Goal: Task Accomplishment & Management: Manage account settings

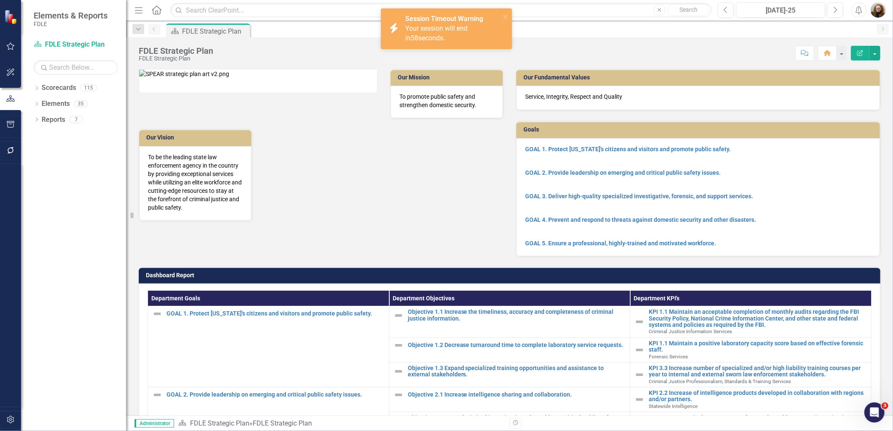
click at [104, 253] on div "Dropdown Scorecards 115 Dropdown FDLE Commissioner's Initiative Team Project Da…" at bounding box center [73, 256] width 105 height 350
click at [39, 87] on icon "Dropdown" at bounding box center [37, 89] width 6 height 5
click at [65, 89] on link "Scorecards" at bounding box center [59, 88] width 34 height 10
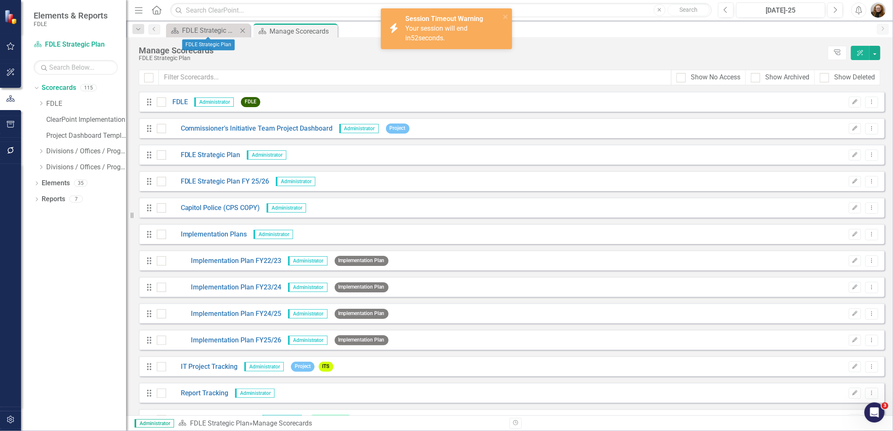
click at [243, 27] on icon "Close" at bounding box center [242, 30] width 8 height 7
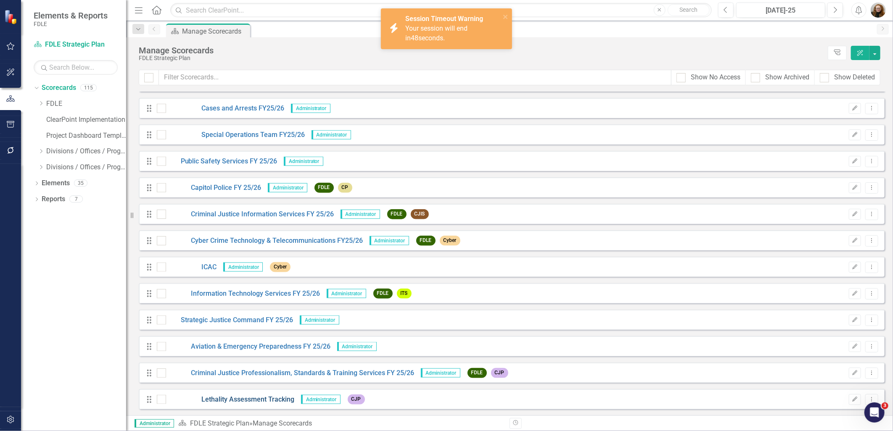
scroll to position [2720, 0]
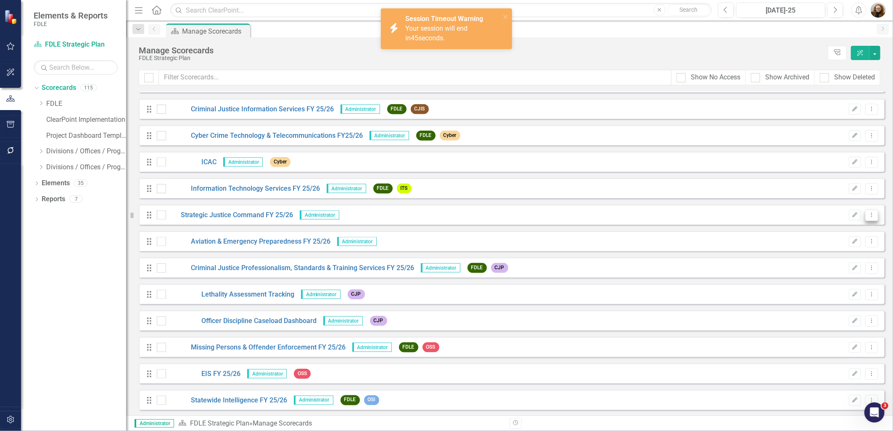
click at [868, 213] on icon "Dropdown Menu" at bounding box center [871, 214] width 7 height 5
click at [818, 232] on link "Edit Edit Scorecard" at bounding box center [825, 228] width 93 height 16
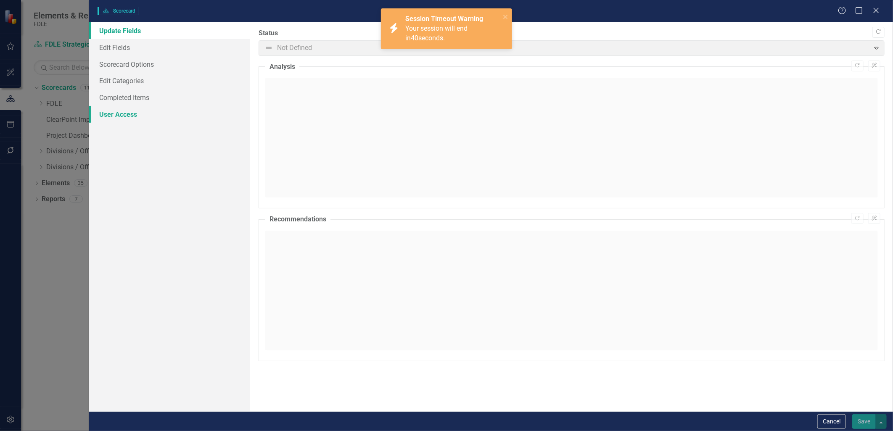
click at [115, 110] on link "User Access" at bounding box center [169, 114] width 161 height 17
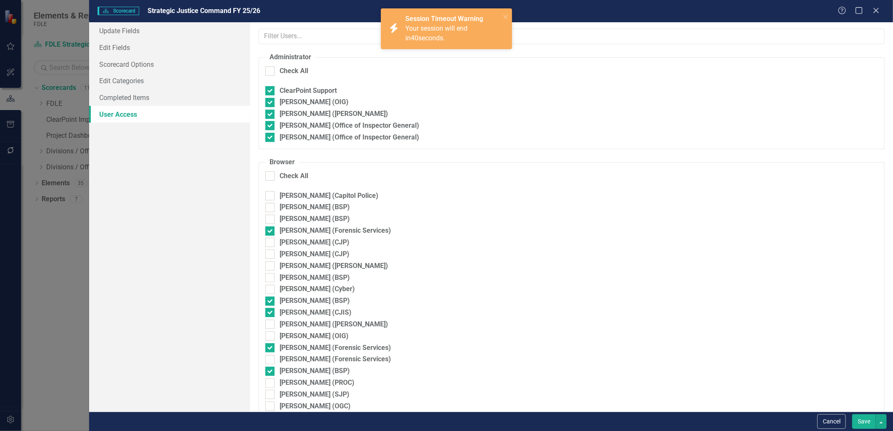
checkbox input "true"
checkbox input "false"
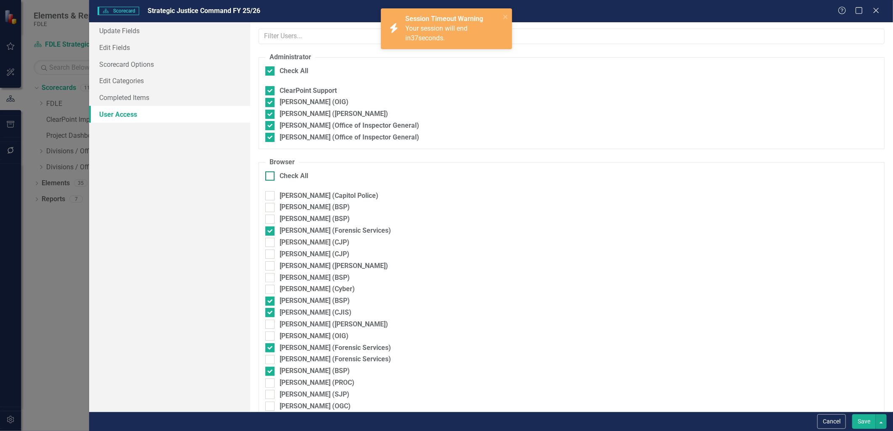
click at [270, 177] on input "Check All" at bounding box center [267, 173] width 5 height 5
checkbox input "true"
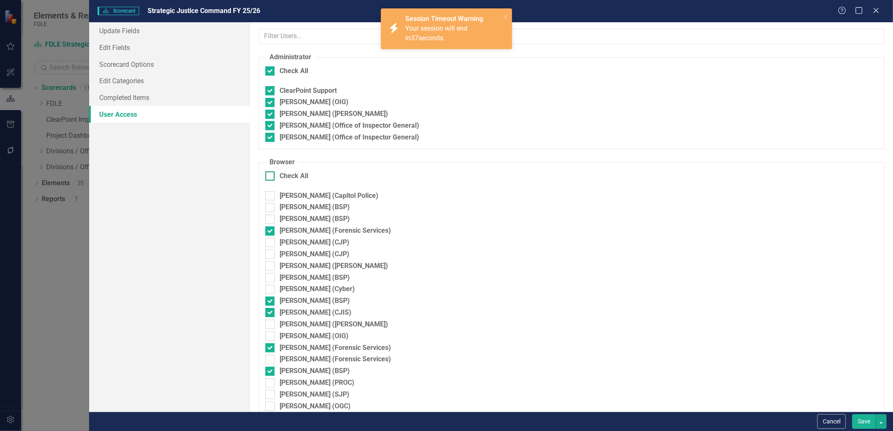
checkbox input "true"
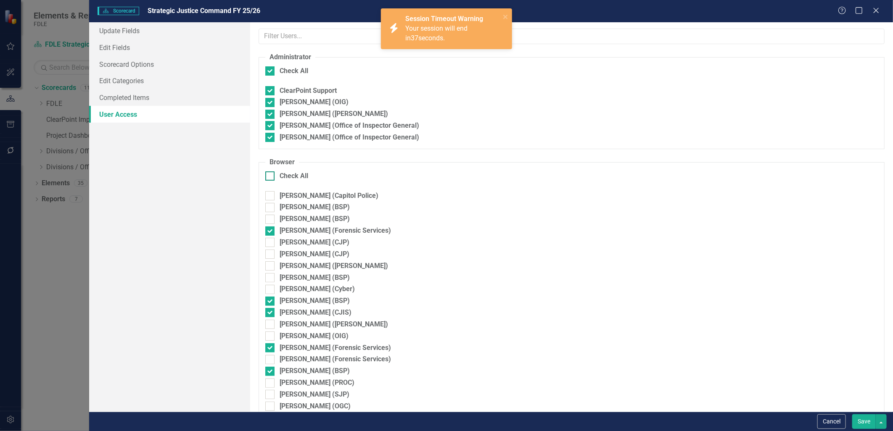
checkbox input "true"
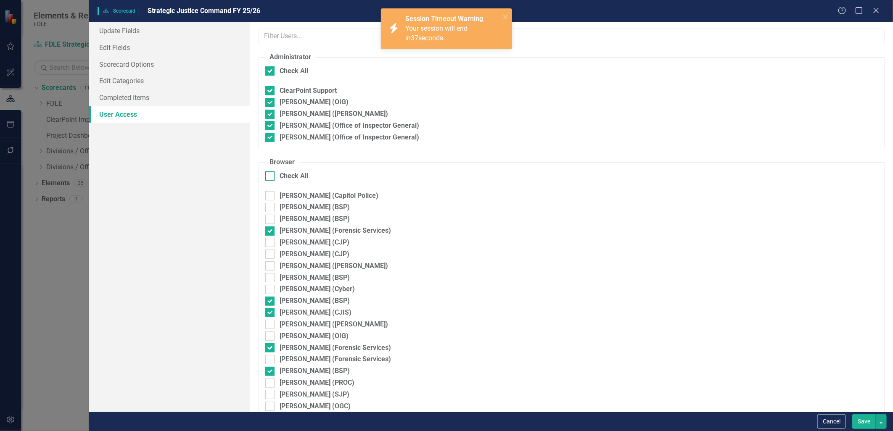
checkbox input "true"
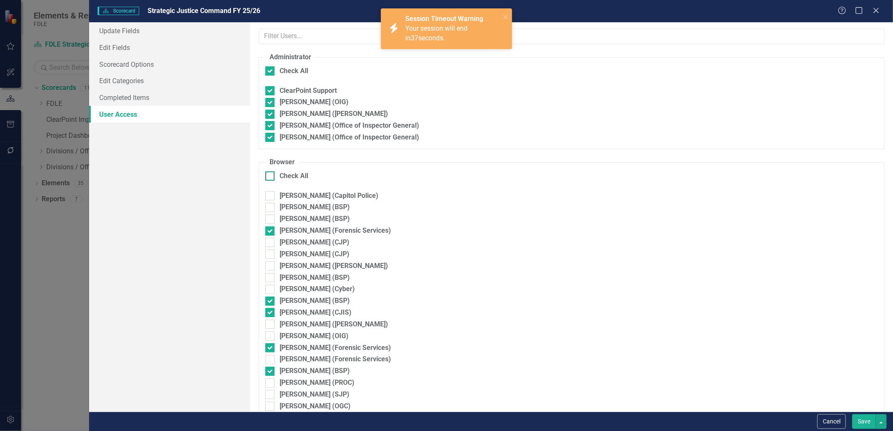
checkbox input "true"
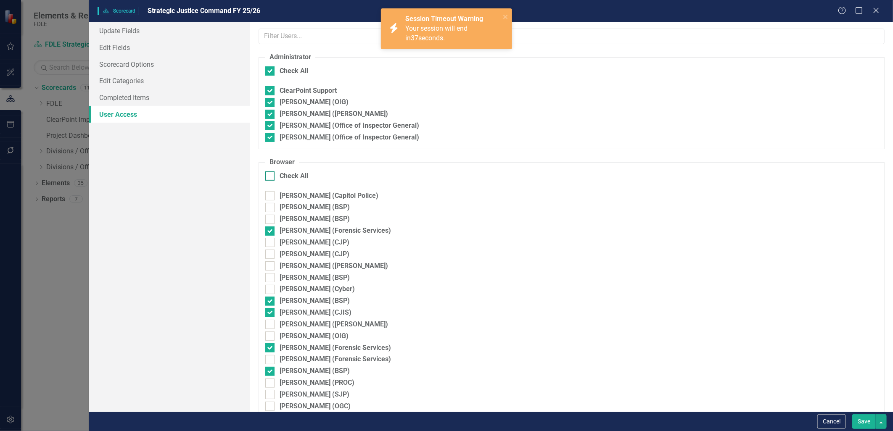
checkbox input "true"
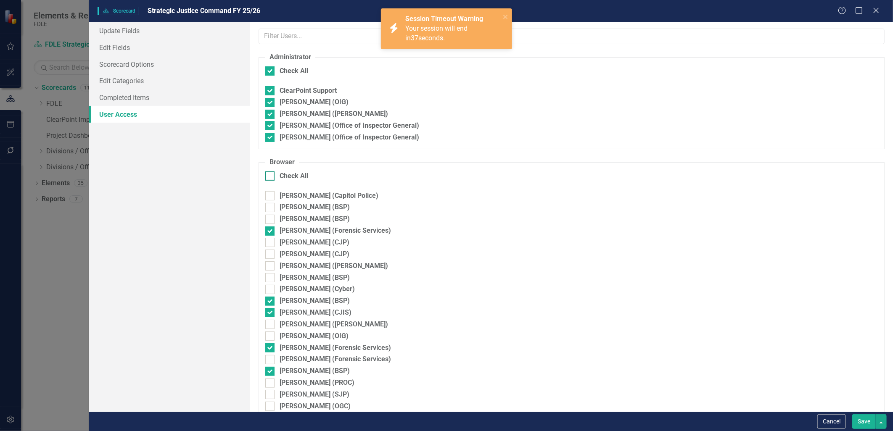
checkbox input "true"
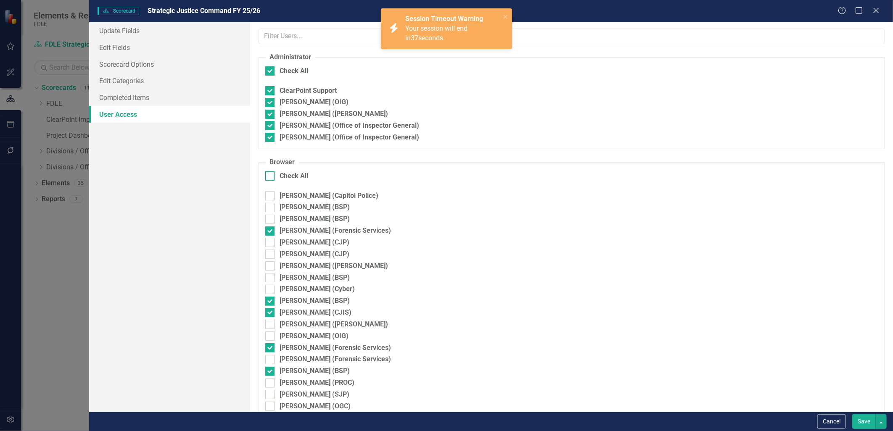
checkbox input "true"
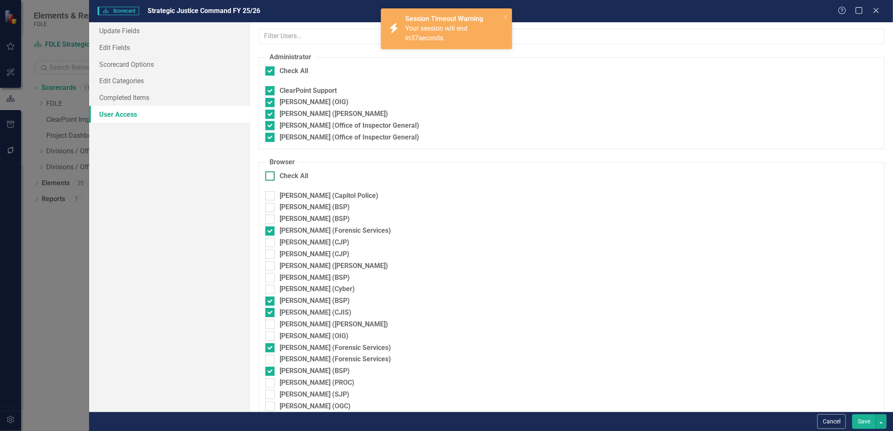
checkbox input "true"
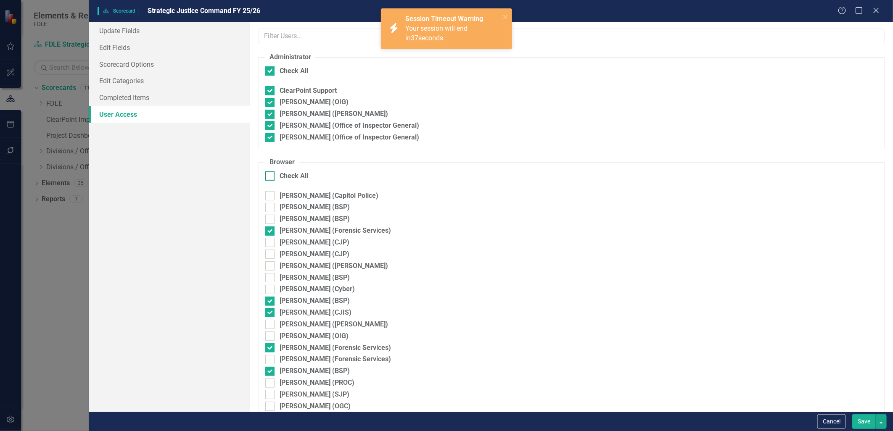
checkbox input "true"
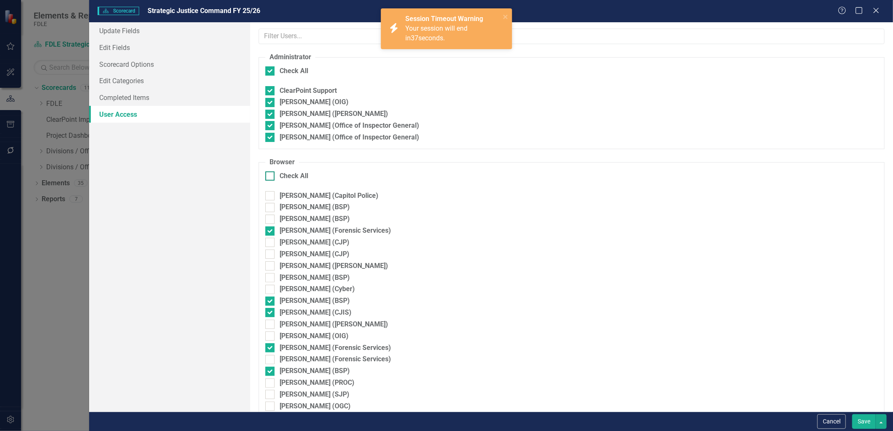
checkbox input "true"
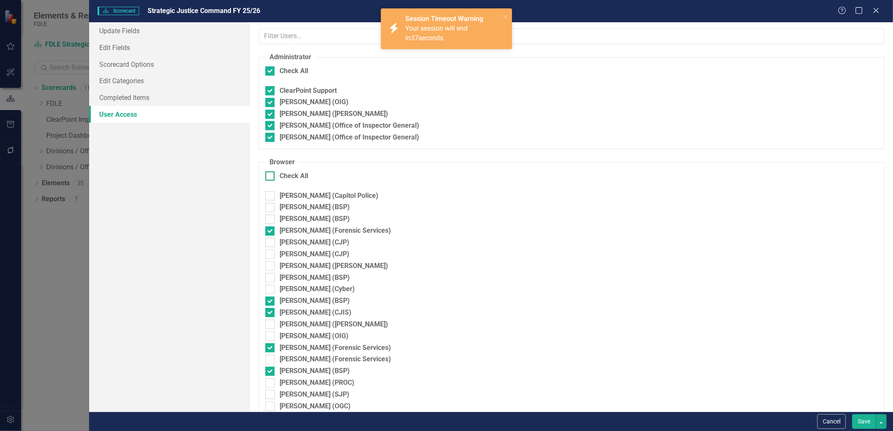
checkbox input "true"
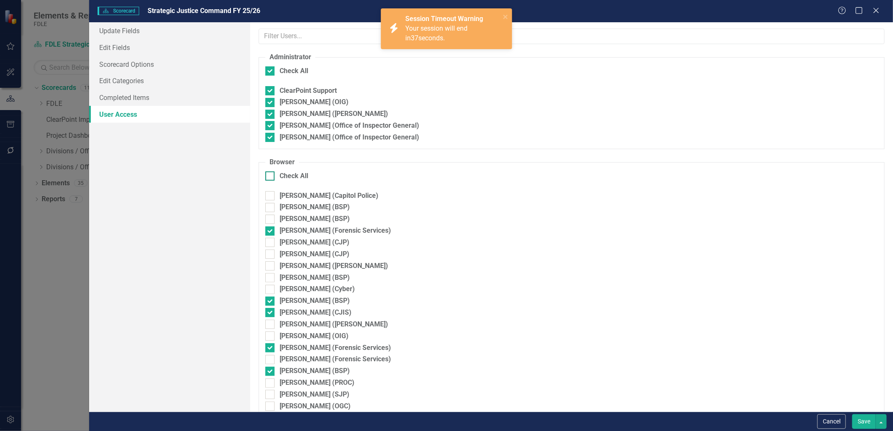
checkbox input "true"
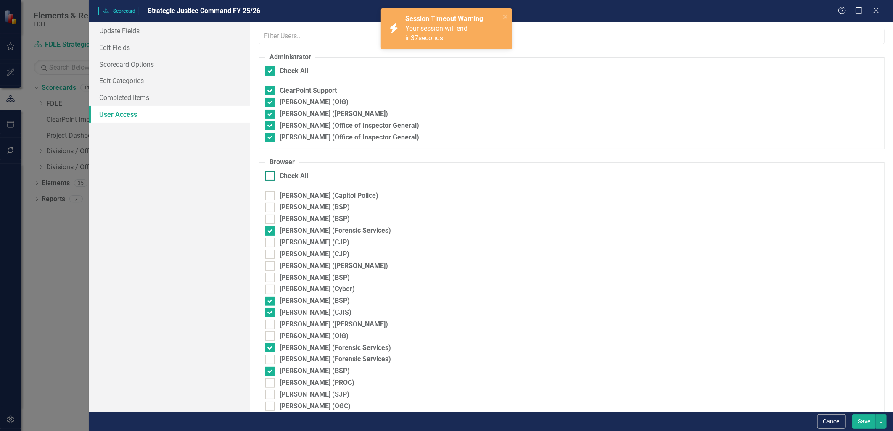
checkbox input "true"
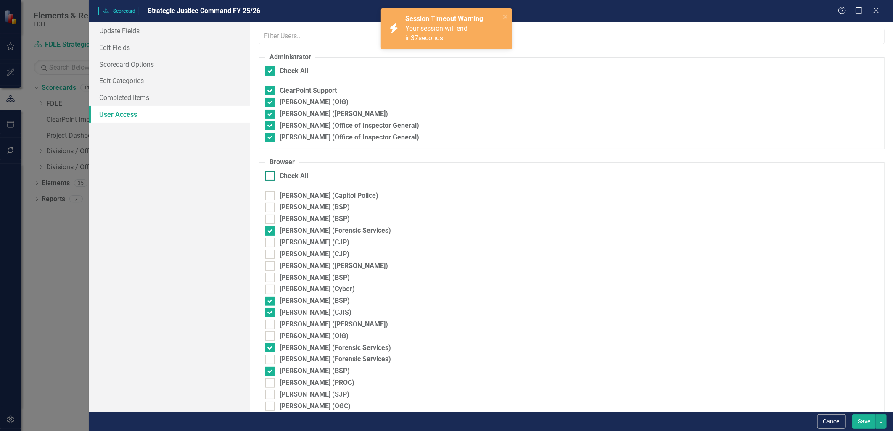
checkbox input "true"
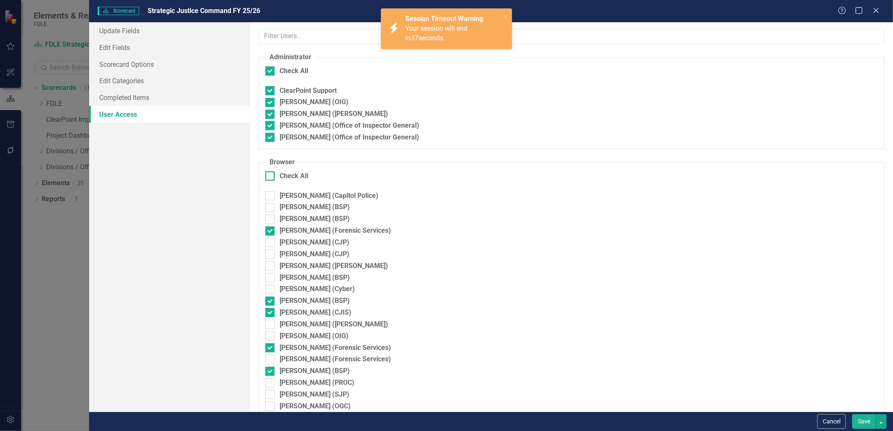
checkbox input "true"
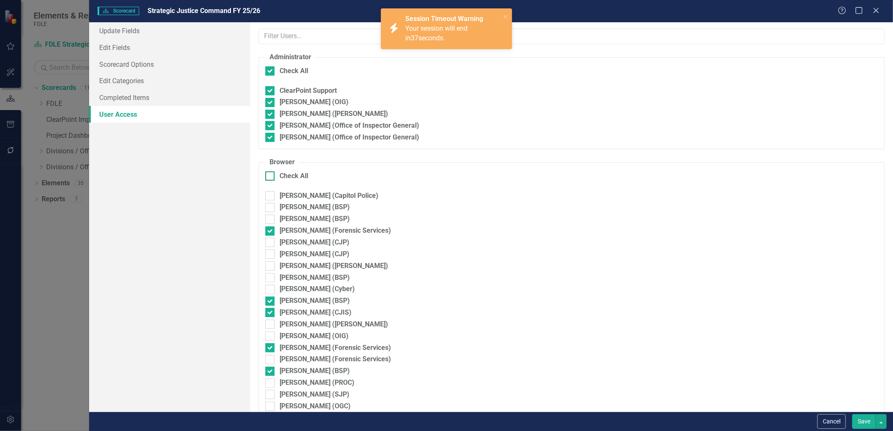
checkbox input "true"
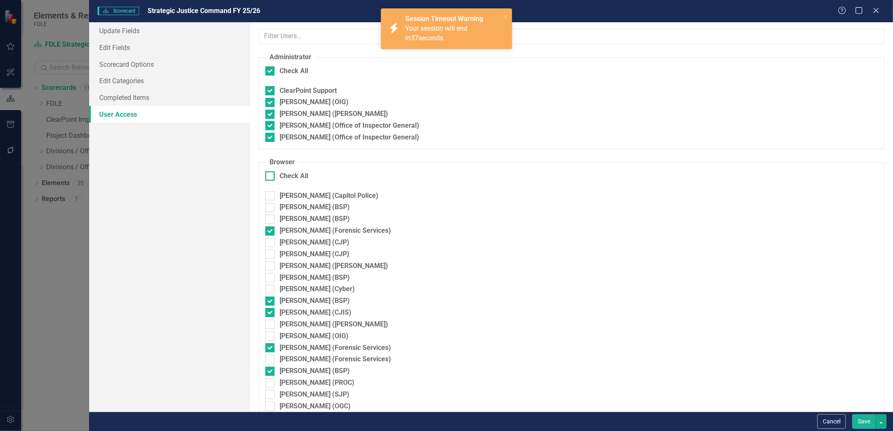
checkbox input "true"
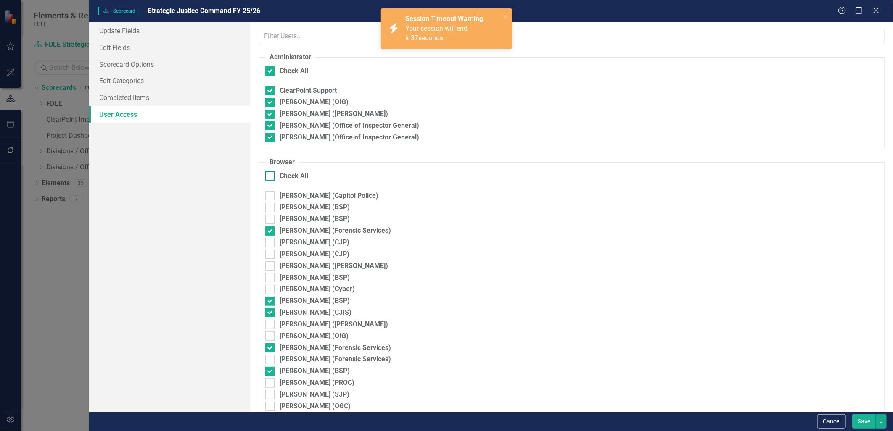
checkbox input "true"
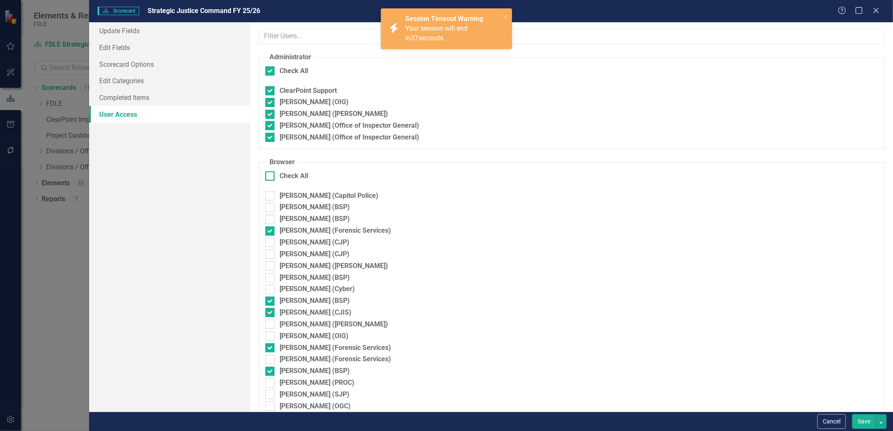
checkbox input "true"
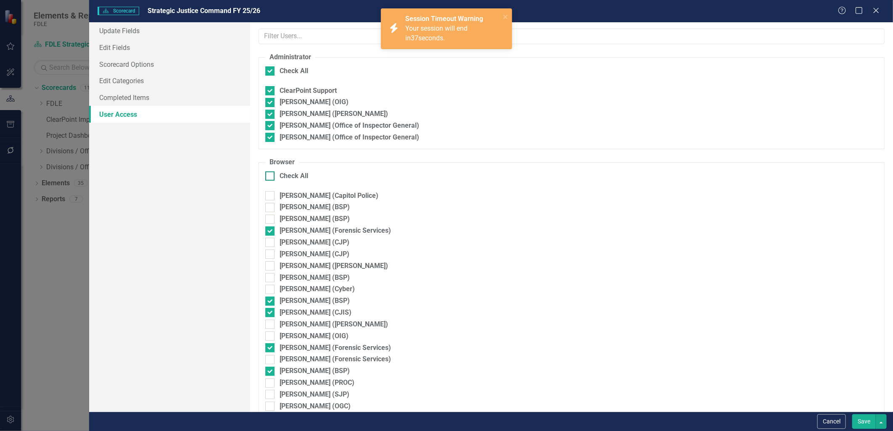
checkbox input "true"
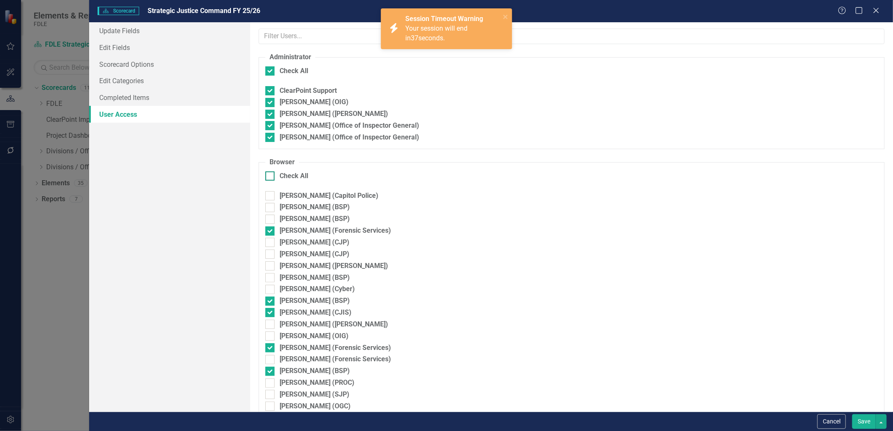
checkbox input "true"
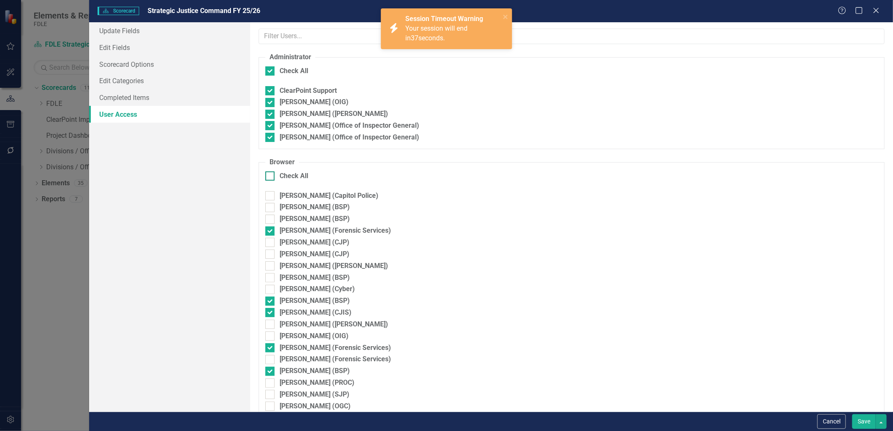
checkbox input "true"
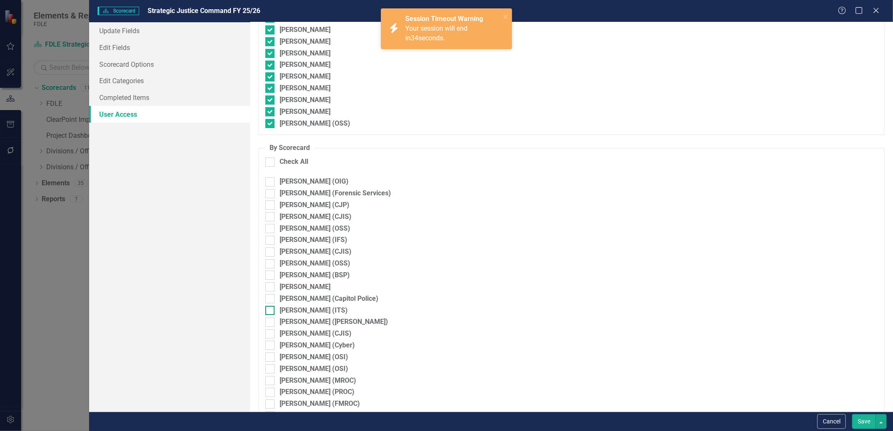
scroll to position [1821, 0]
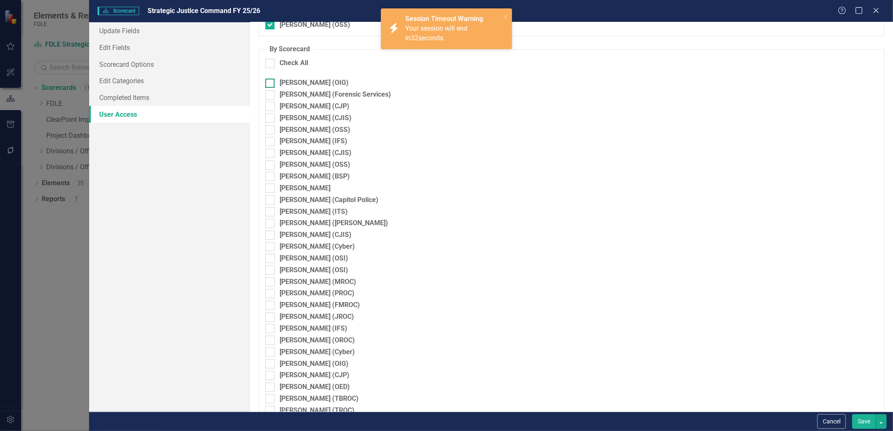
click at [269, 86] on div at bounding box center [269, 83] width 9 height 9
click at [269, 84] on input "[PERSON_NAME] (OIG)" at bounding box center [267, 81] width 5 height 5
checkbox input "true"
click at [274, 108] on div at bounding box center [269, 106] width 9 height 9
click at [271, 107] on input "[PERSON_NAME] (CJP)" at bounding box center [267, 104] width 5 height 5
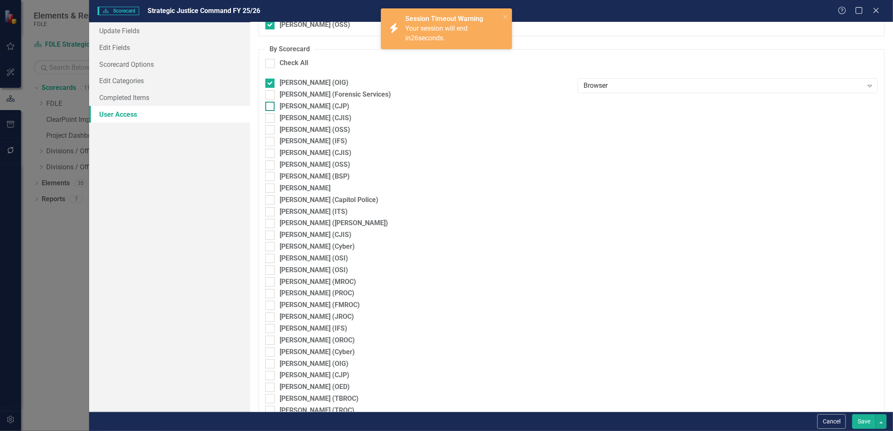
checkbox input "true"
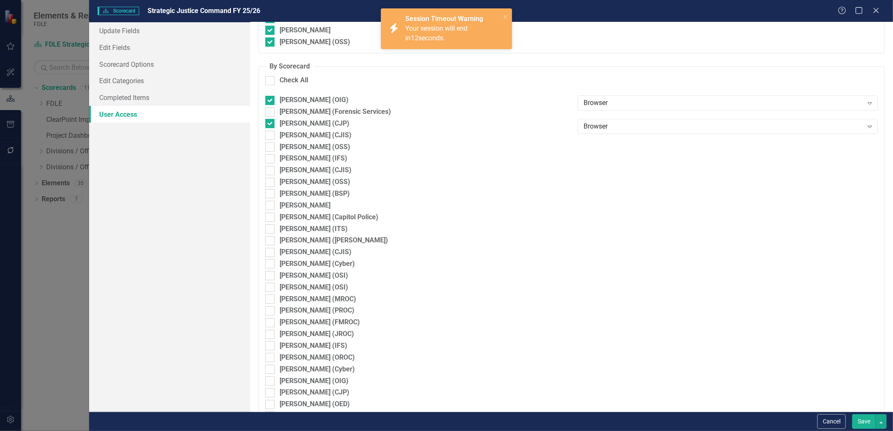
scroll to position [1804, 0]
click at [860, 424] on button "Save" at bounding box center [864, 421] width 24 height 15
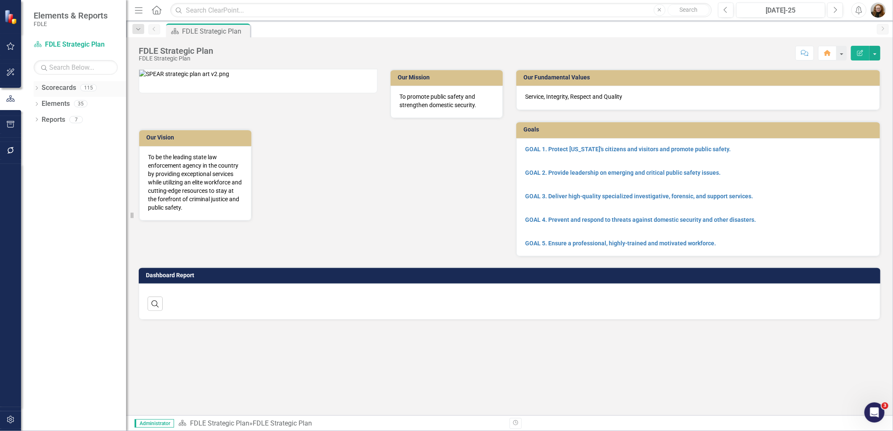
click at [62, 84] on link "Scorecards" at bounding box center [59, 88] width 34 height 10
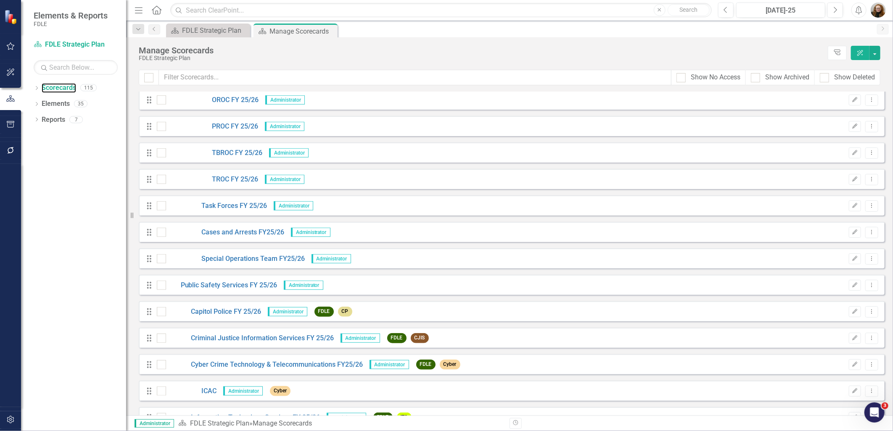
scroll to position [2440, 0]
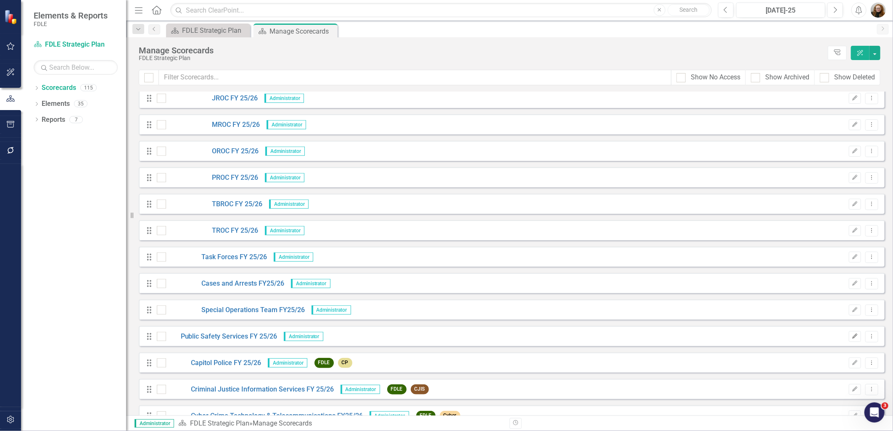
click at [852, 335] on button "Edit" at bounding box center [855, 336] width 12 height 11
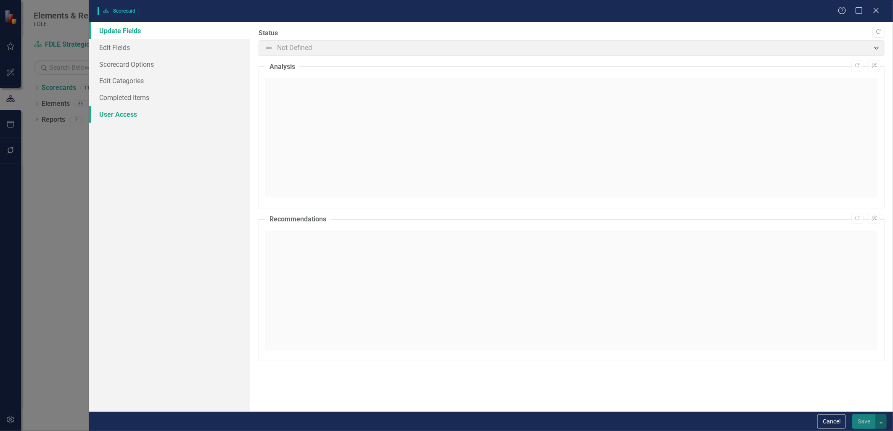
click at [132, 116] on link "User Access" at bounding box center [169, 114] width 161 height 17
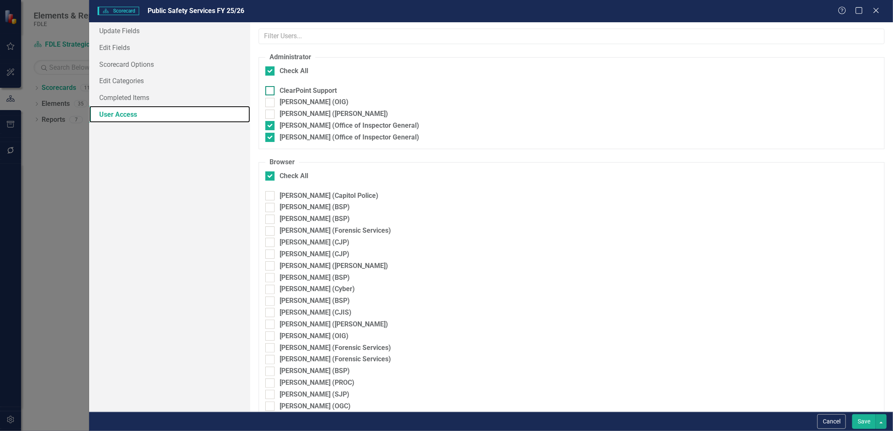
checkbox input "true"
checkbox input "false"
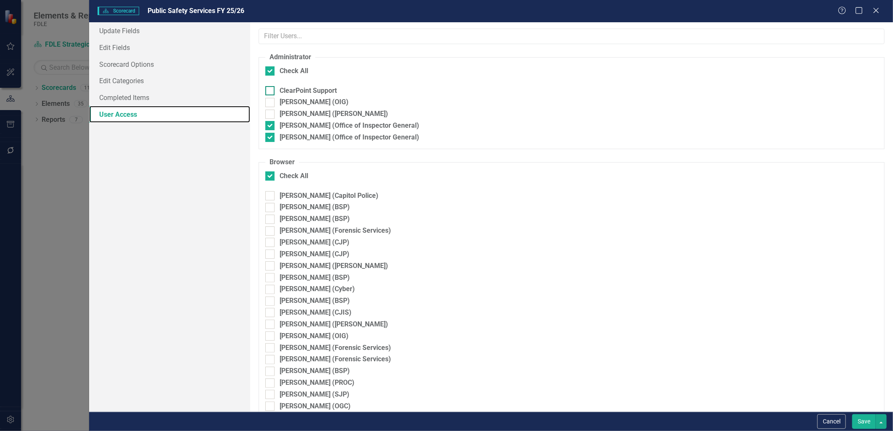
checkbox input "false"
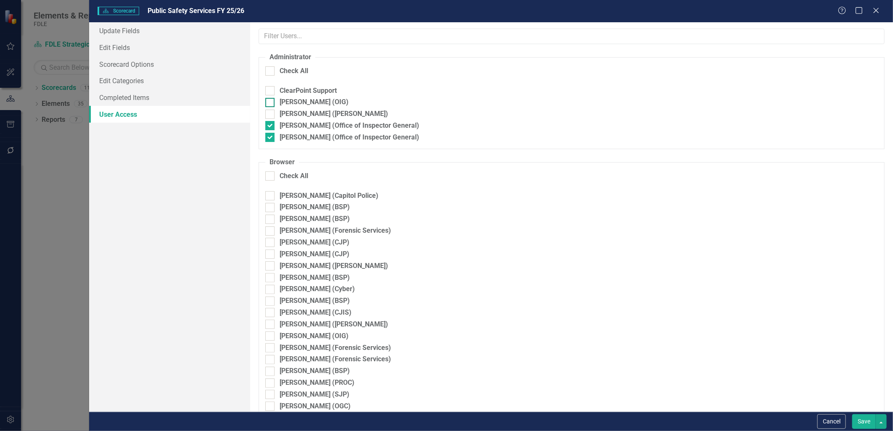
click at [268, 102] on input "[PERSON_NAME] (OIG)" at bounding box center [267, 100] width 5 height 5
checkbox input "true"
click at [270, 111] on input "[PERSON_NAME] ([PERSON_NAME])" at bounding box center [267, 112] width 5 height 5
checkbox input "true"
click at [272, 174] on div at bounding box center [269, 175] width 9 height 9
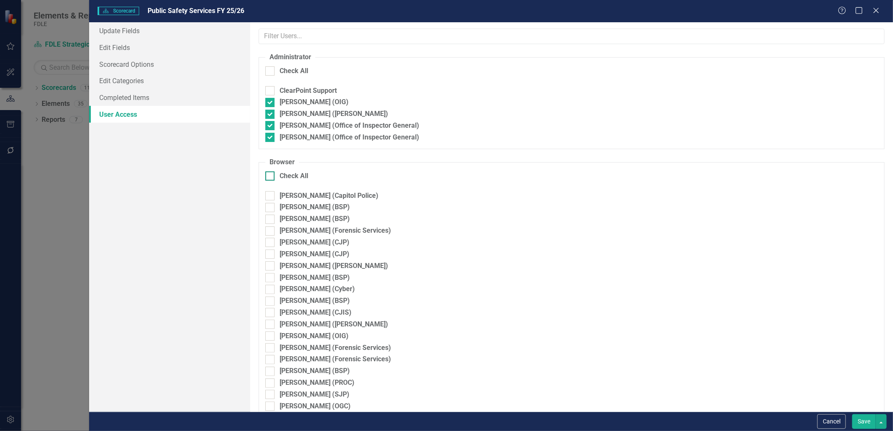
click at [271, 174] on input "Check All" at bounding box center [267, 173] width 5 height 5
checkbox input "true"
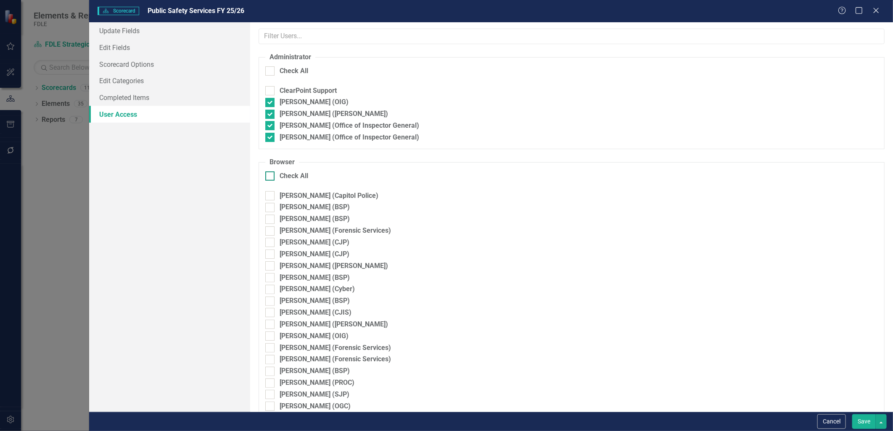
checkbox input "true"
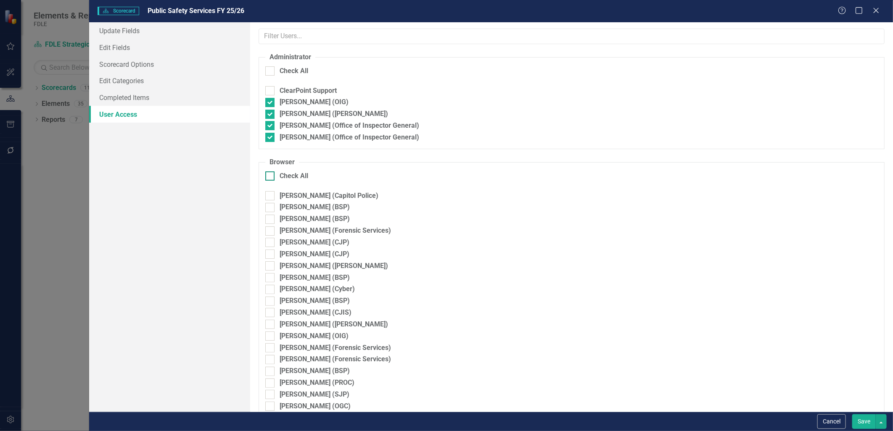
checkbox input "true"
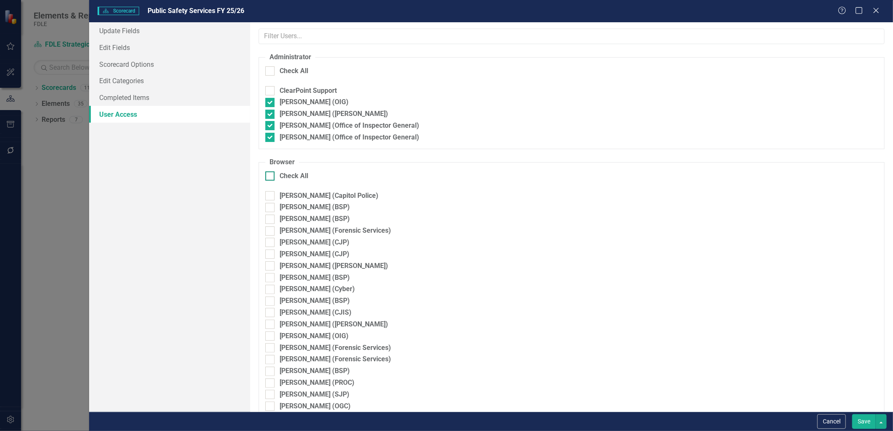
checkbox input "true"
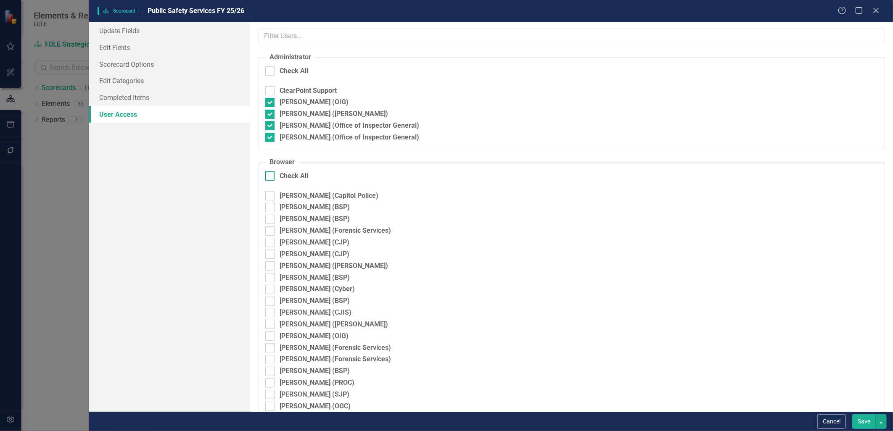
checkbox input "true"
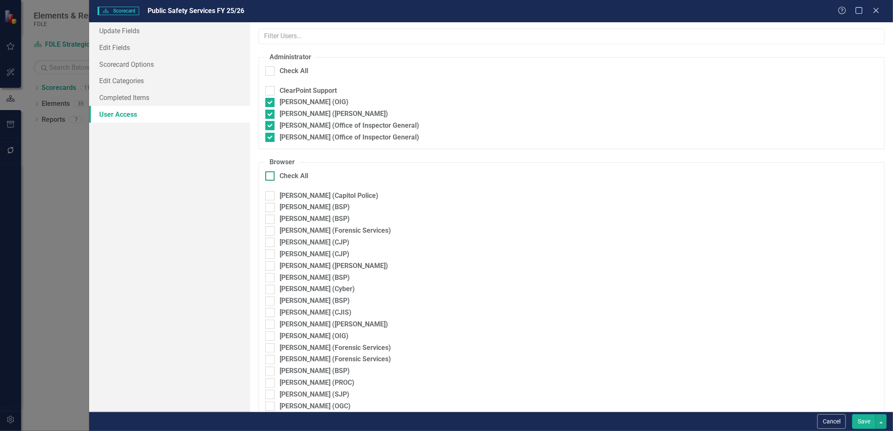
checkbox input "true"
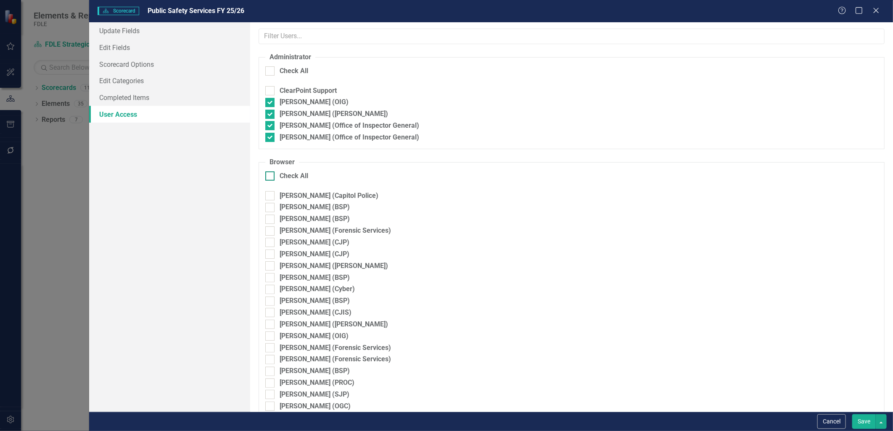
checkbox input "true"
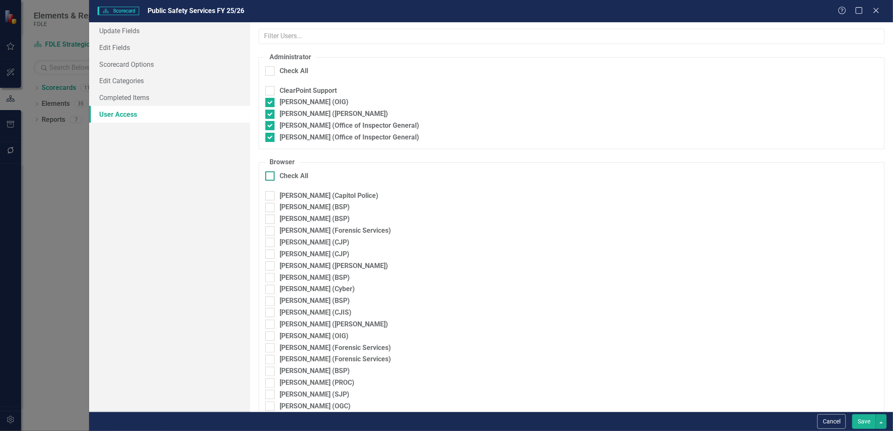
checkbox input "true"
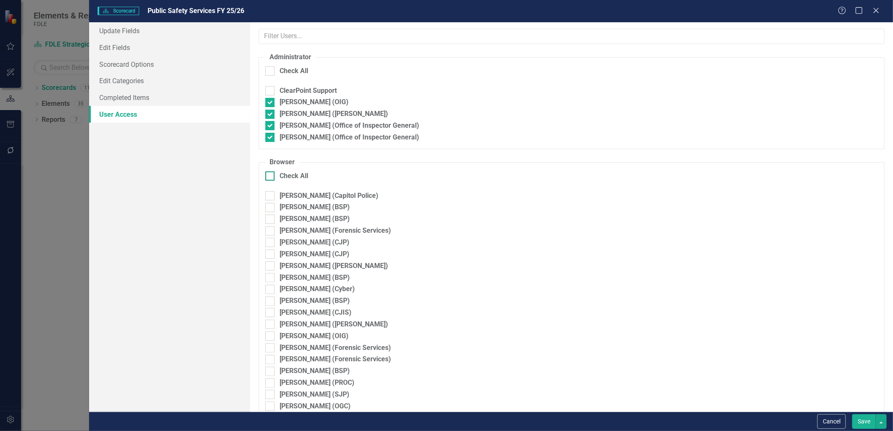
checkbox input "true"
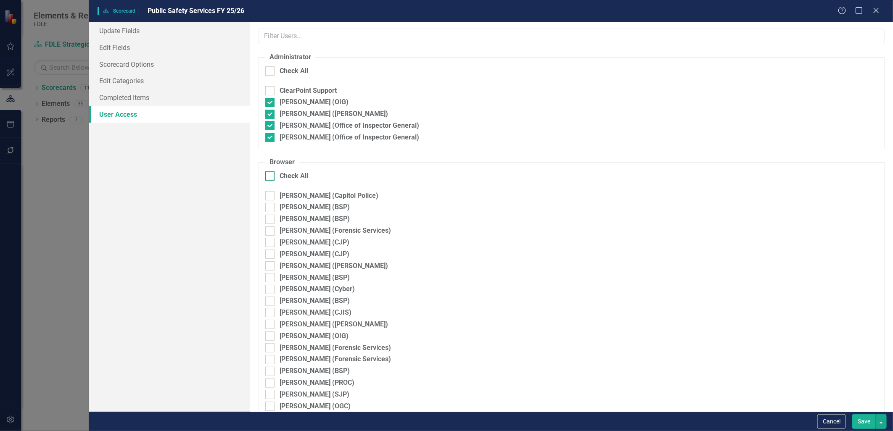
checkbox input "true"
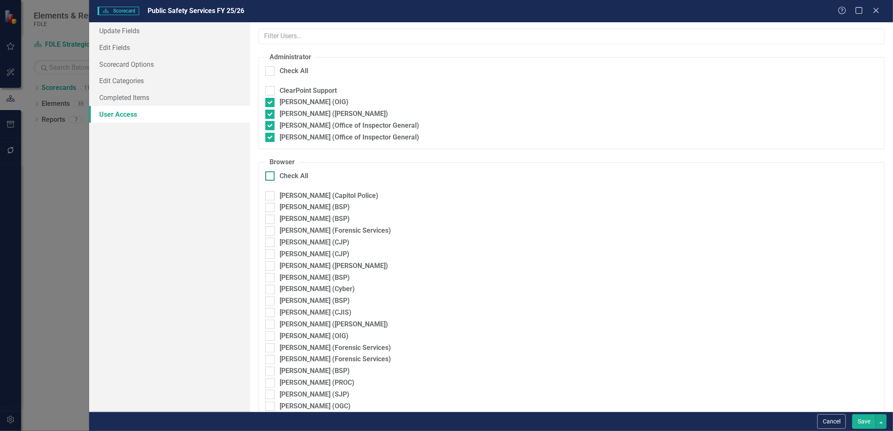
checkbox input "true"
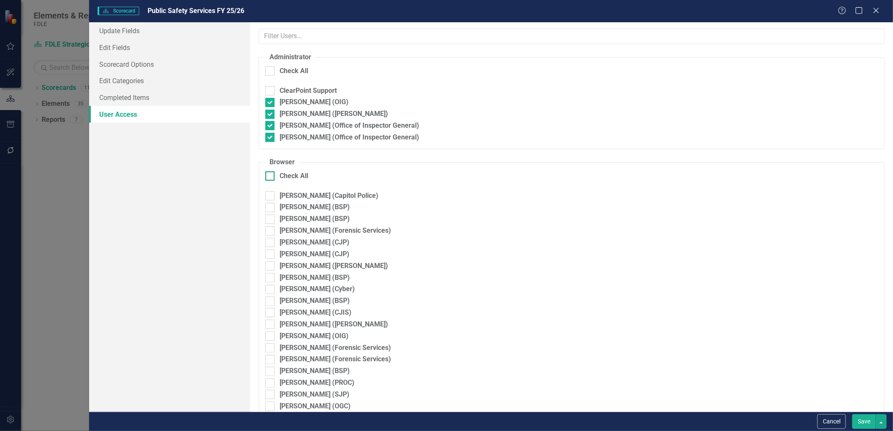
checkbox input "true"
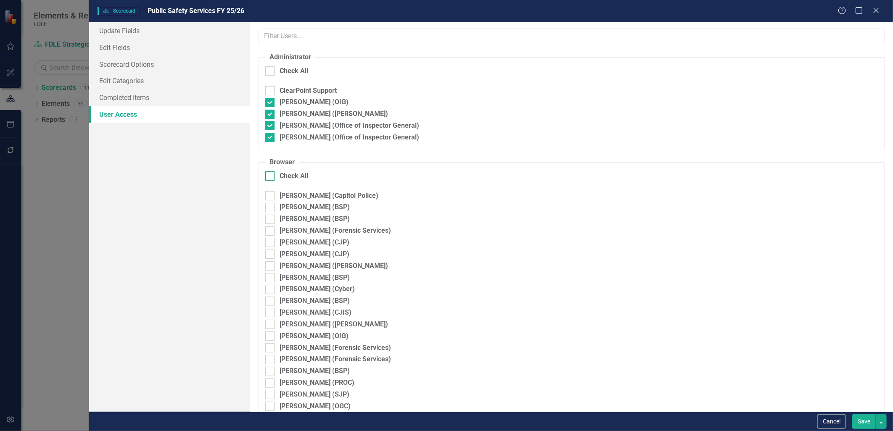
checkbox input "true"
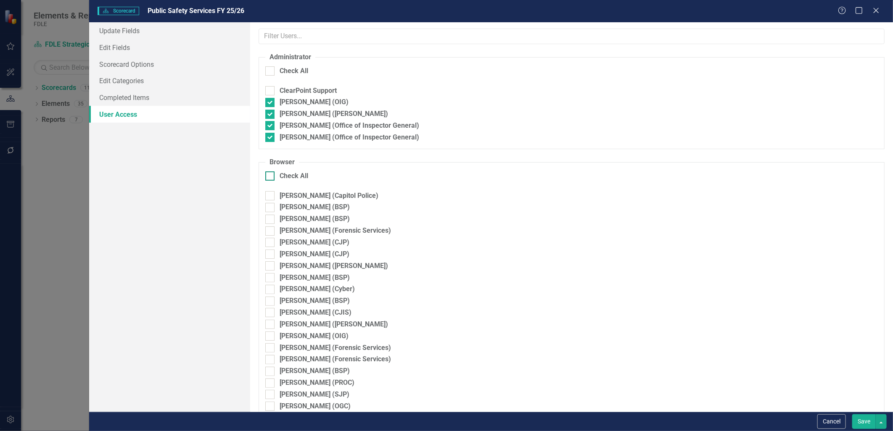
checkbox input "true"
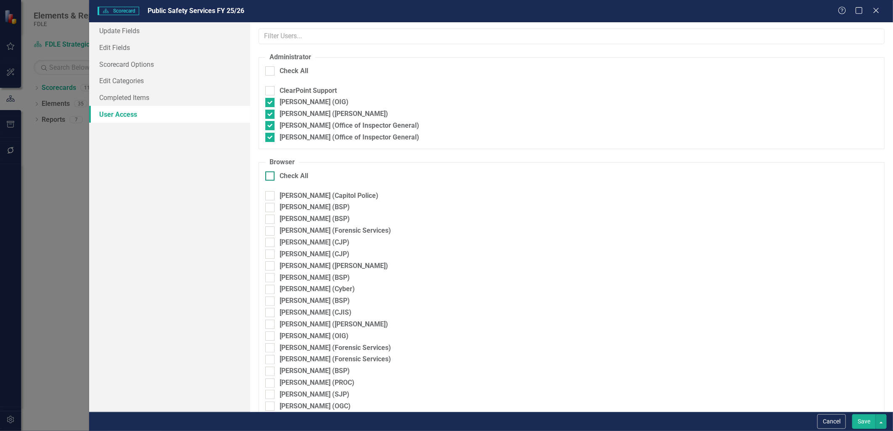
checkbox input "true"
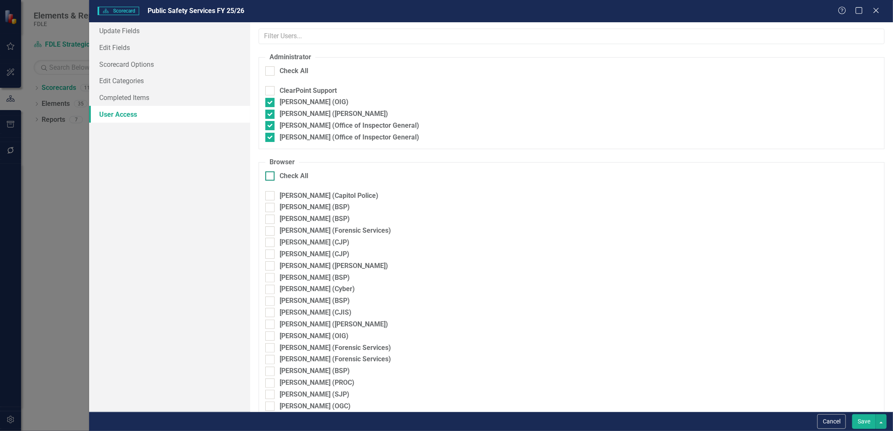
checkbox input "true"
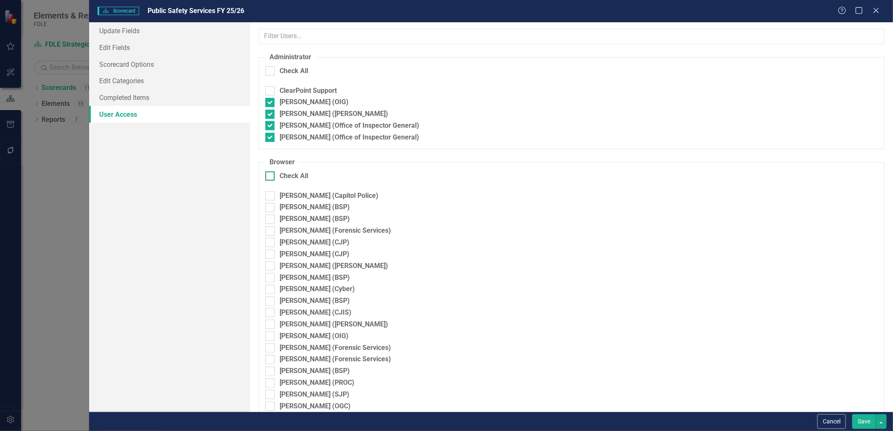
checkbox input "true"
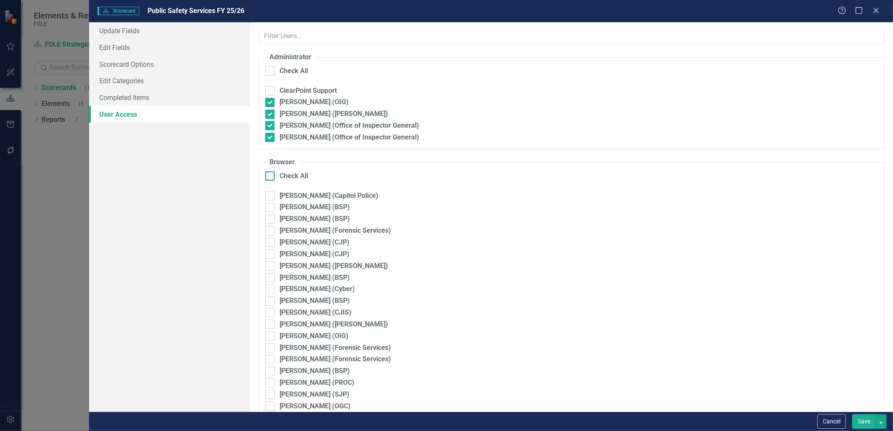
checkbox input "true"
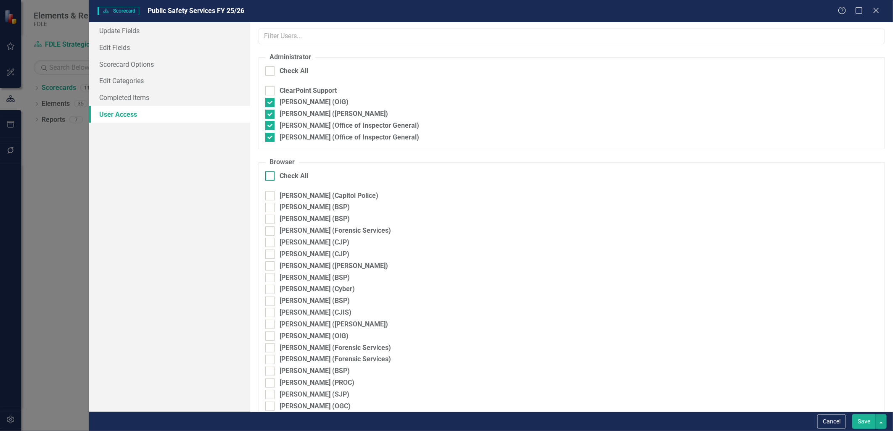
checkbox input "true"
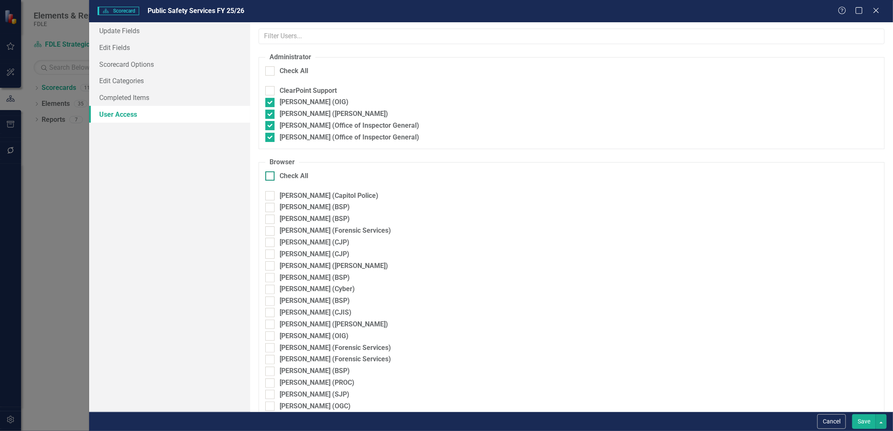
checkbox input "true"
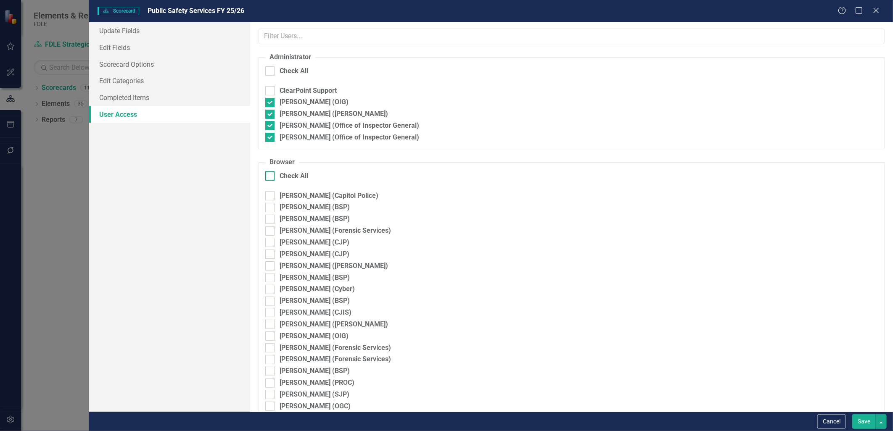
checkbox input "true"
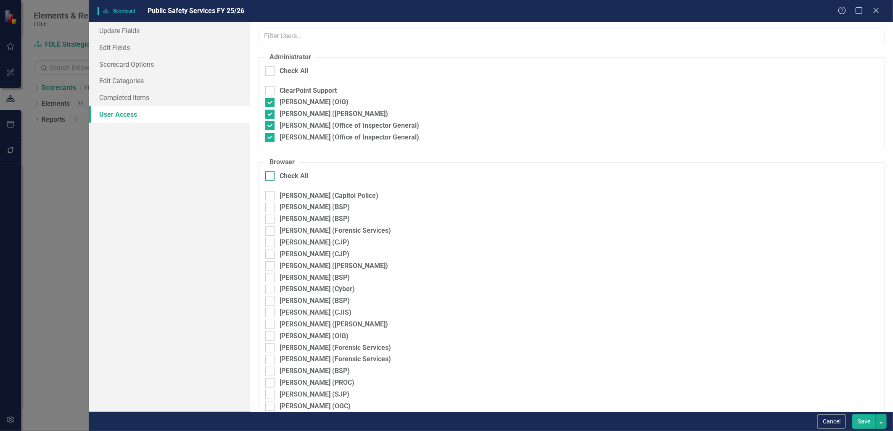
checkbox input "true"
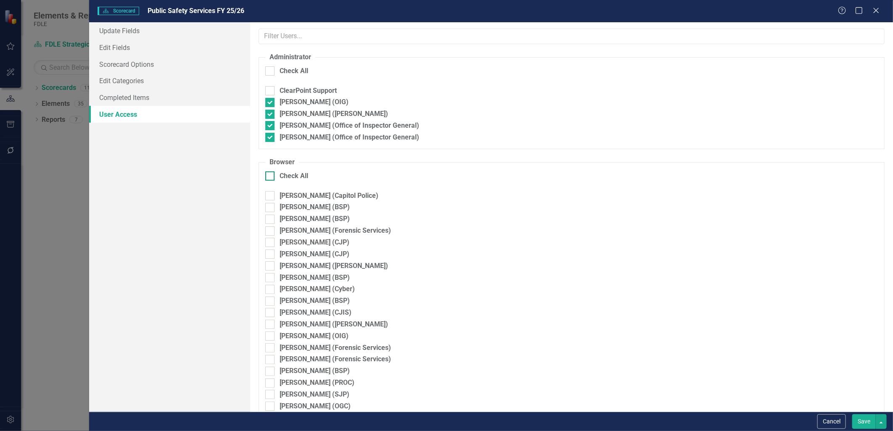
checkbox input "true"
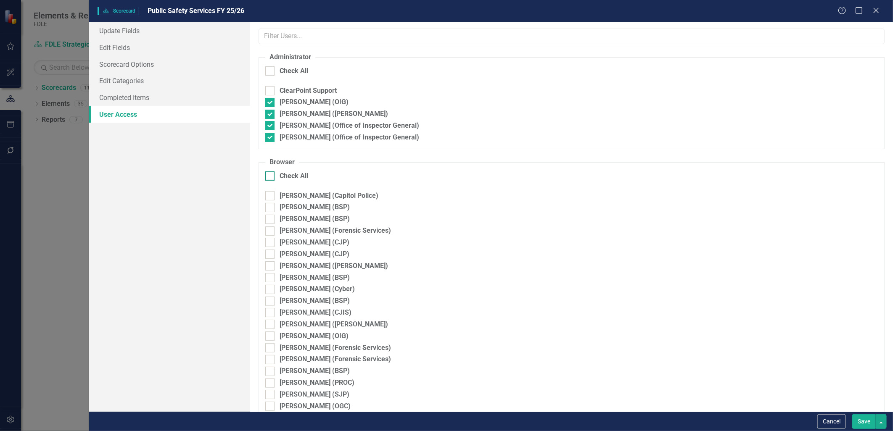
checkbox input "true"
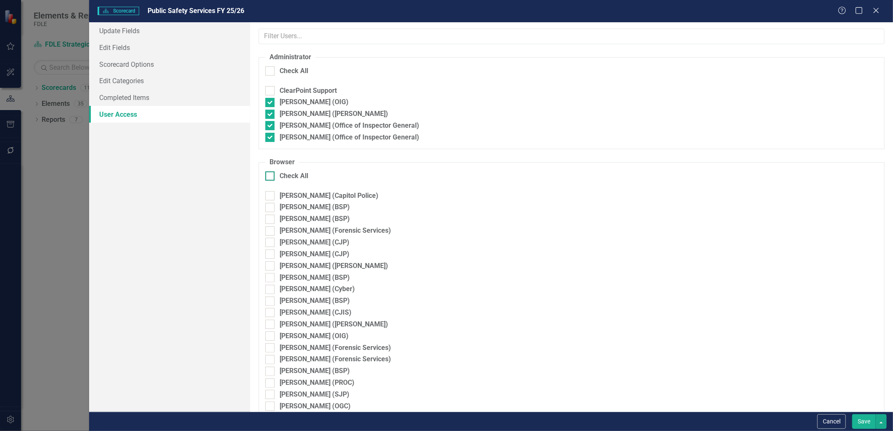
checkbox input "true"
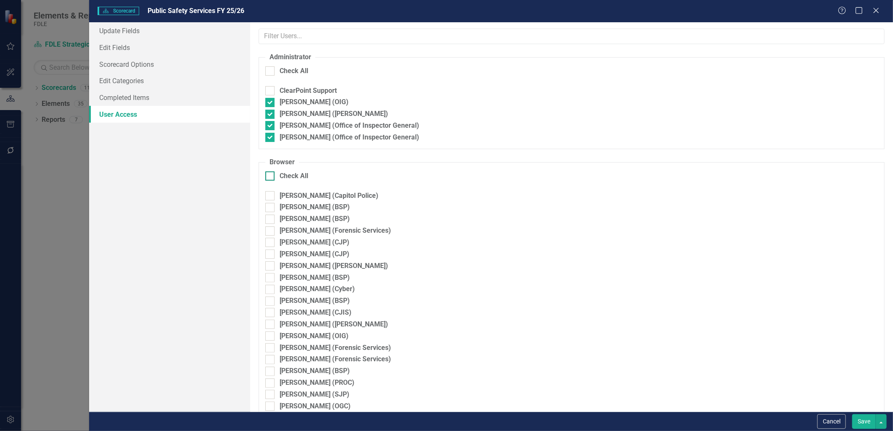
checkbox input "true"
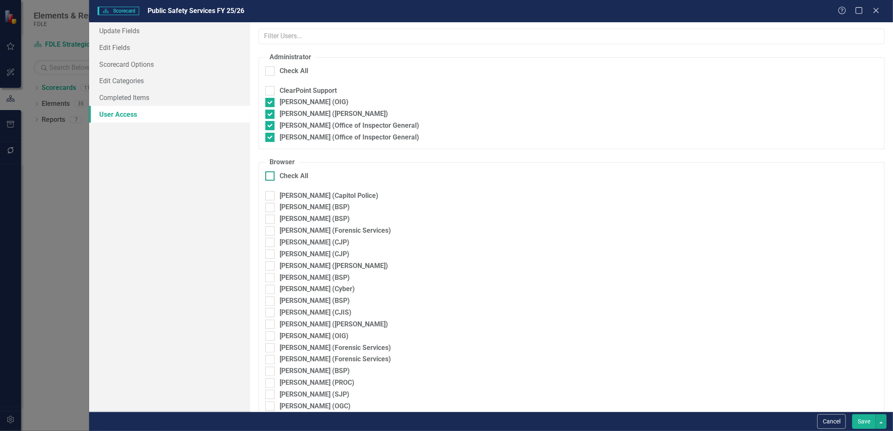
checkbox input "true"
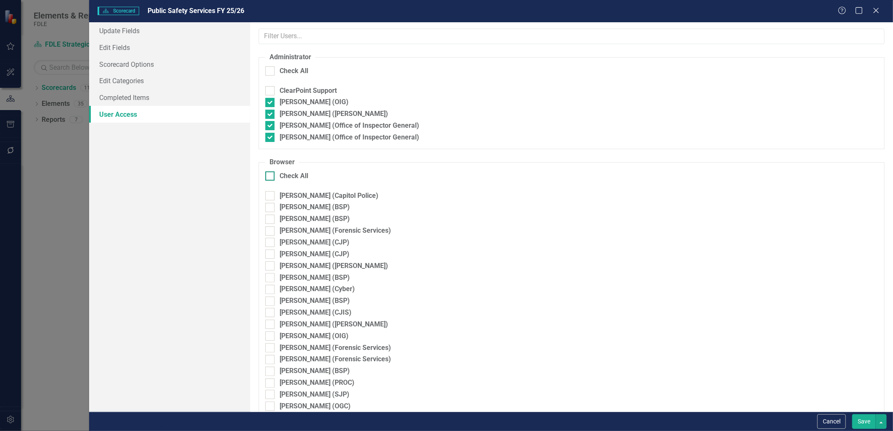
checkbox input "true"
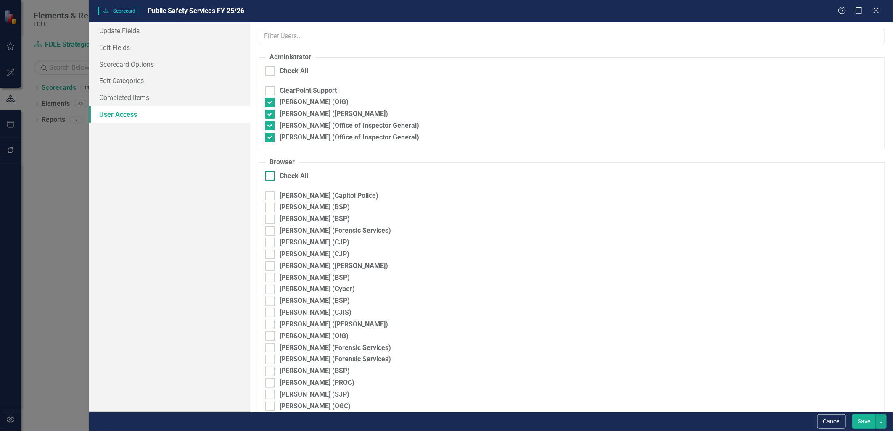
checkbox input "true"
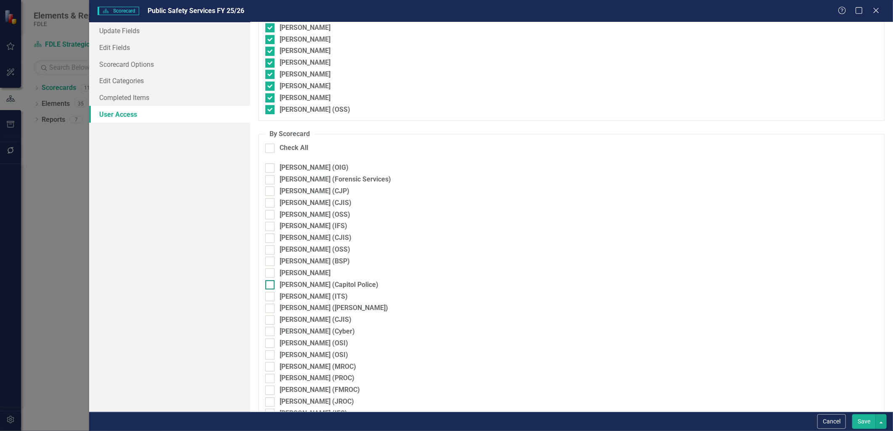
scroll to position [1775, 0]
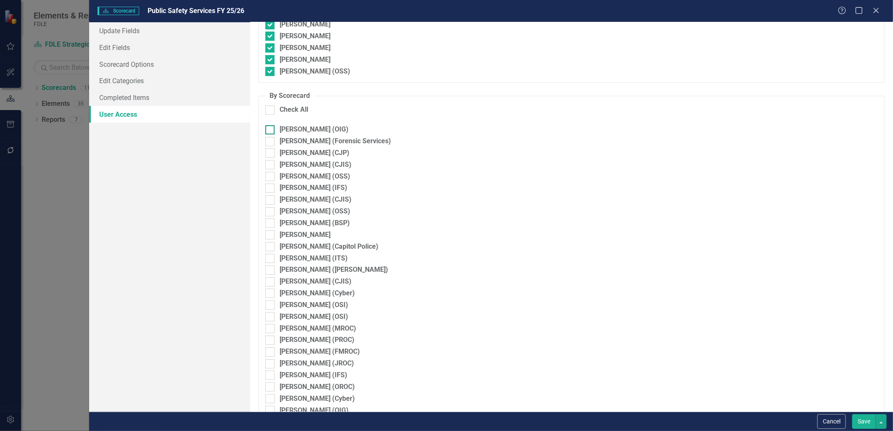
click at [270, 132] on div at bounding box center [269, 129] width 9 height 9
click at [270, 131] on input "[PERSON_NAME] (OIG)" at bounding box center [267, 127] width 5 height 5
checkbox input "true"
click at [270, 154] on input "[PERSON_NAME] (CJP)" at bounding box center [267, 150] width 5 height 5
checkbox input "true"
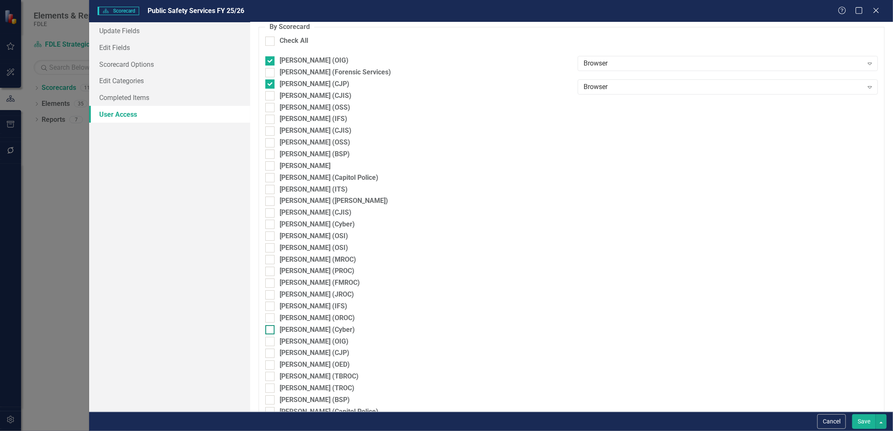
scroll to position [1898, 0]
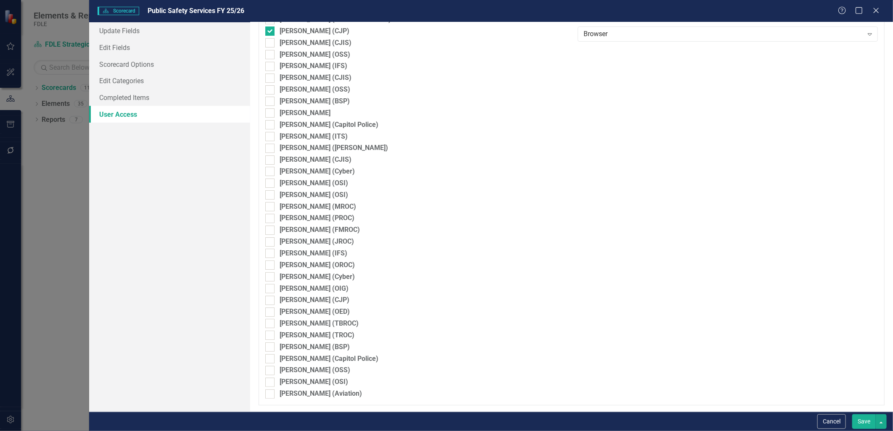
click at [865, 423] on button "Save" at bounding box center [864, 421] width 24 height 15
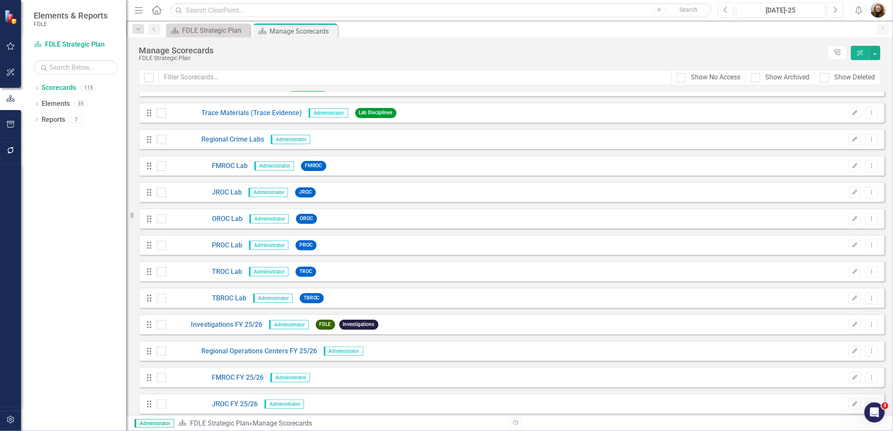
scroll to position [2113, 0]
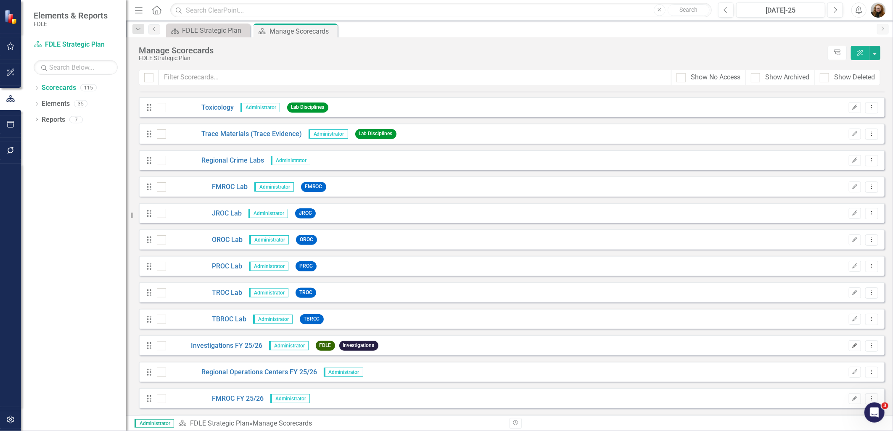
click at [852, 346] on icon "button" at bounding box center [854, 345] width 5 height 5
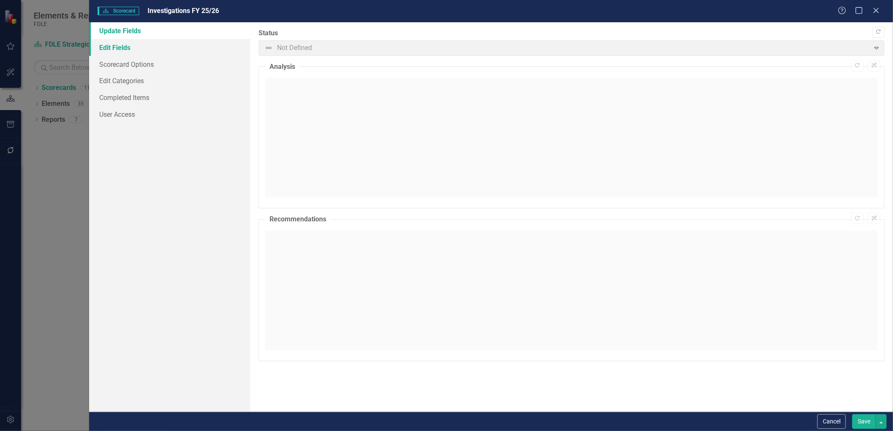
click at [123, 47] on link "Edit Fields" at bounding box center [169, 47] width 161 height 17
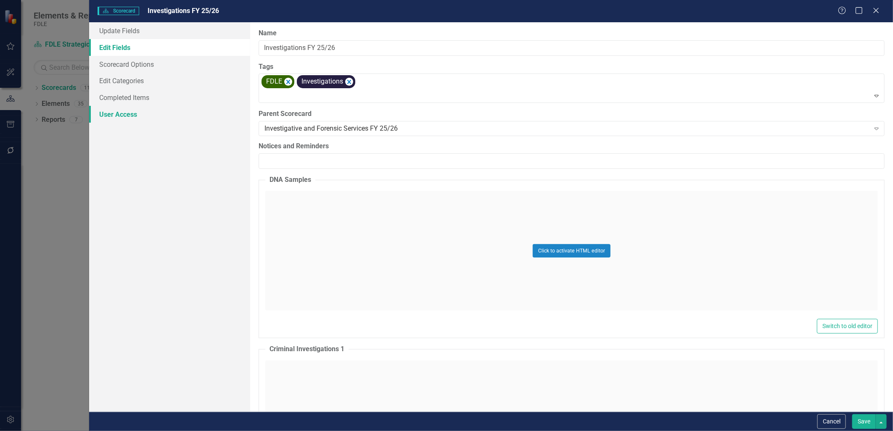
click at [118, 114] on link "User Access" at bounding box center [169, 114] width 161 height 17
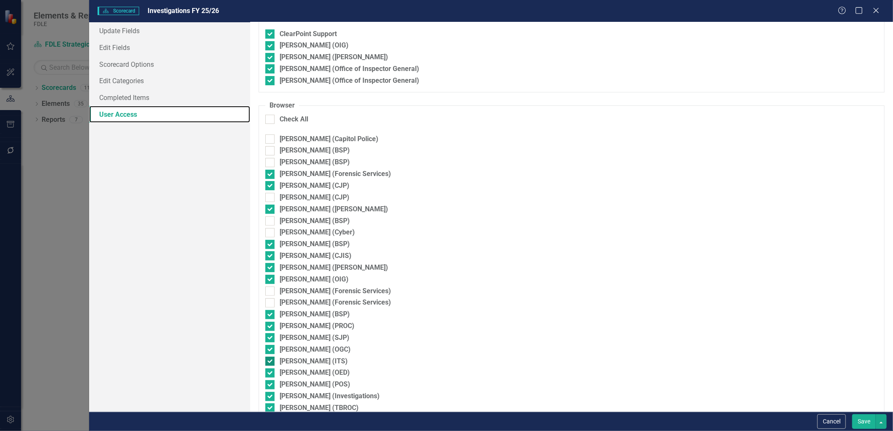
scroll to position [0, 0]
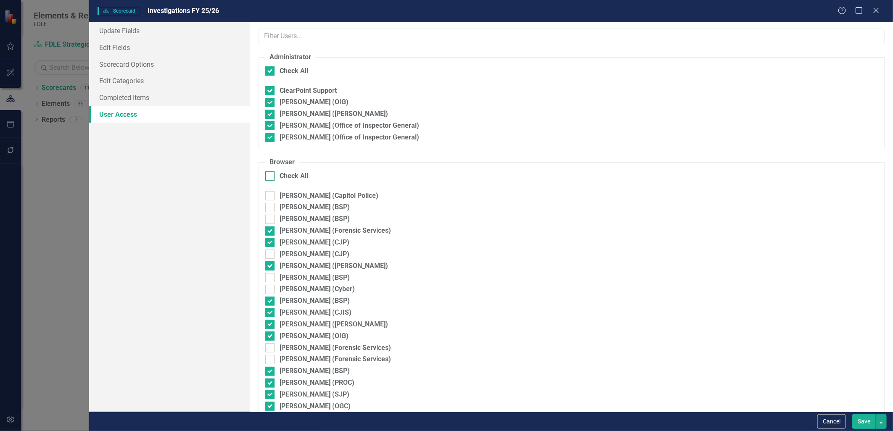
click at [269, 177] on div at bounding box center [269, 175] width 9 height 9
click at [269, 177] on input "Check All" at bounding box center [267, 173] width 5 height 5
checkbox input "true"
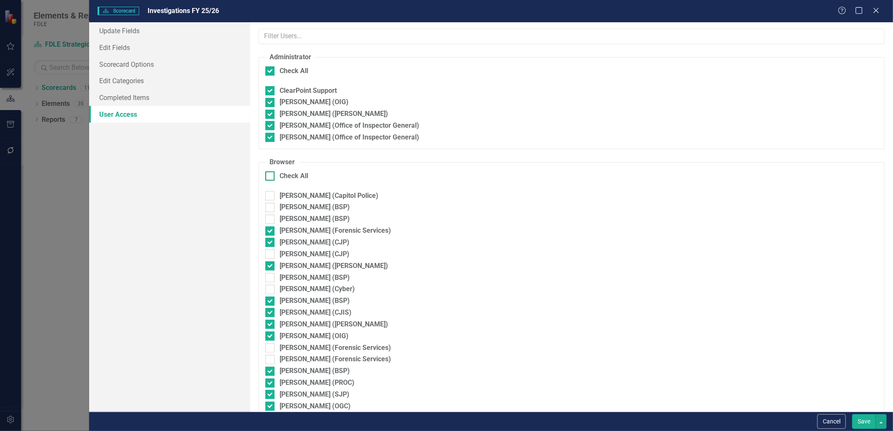
checkbox input "true"
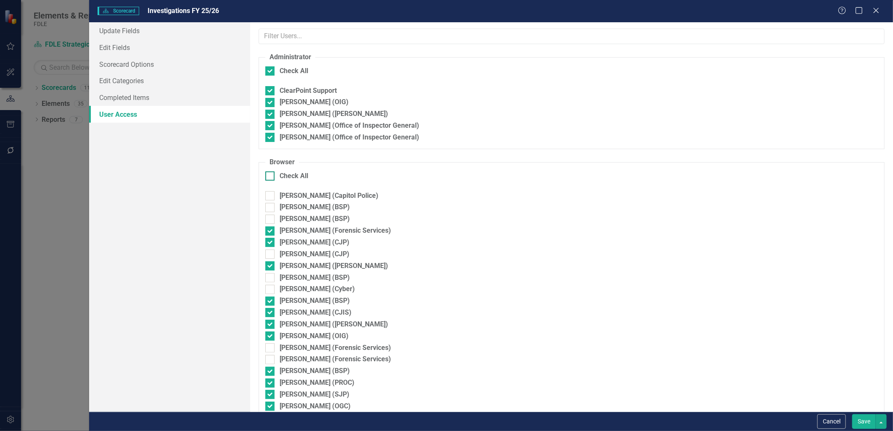
checkbox input "true"
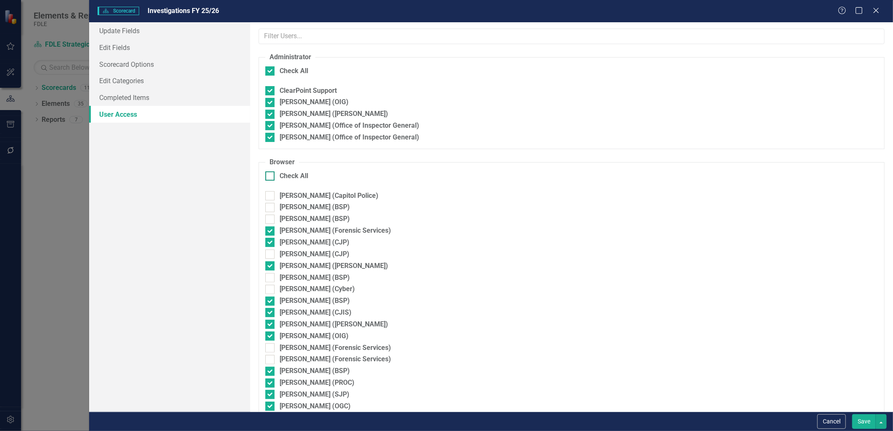
checkbox input "true"
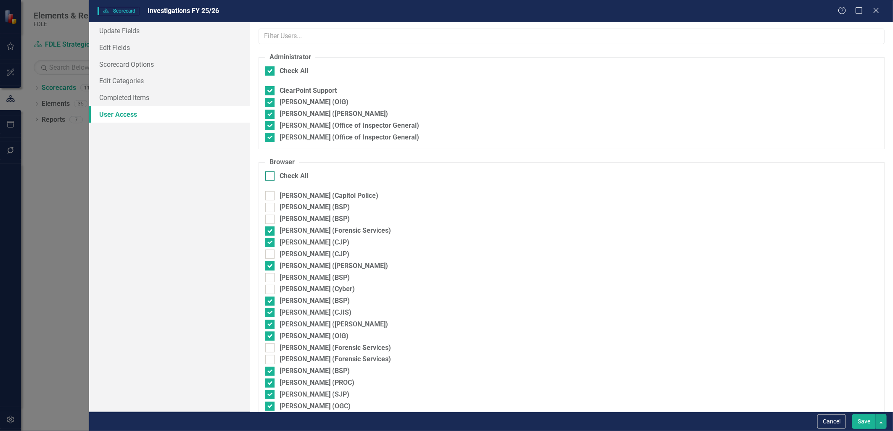
checkbox input "true"
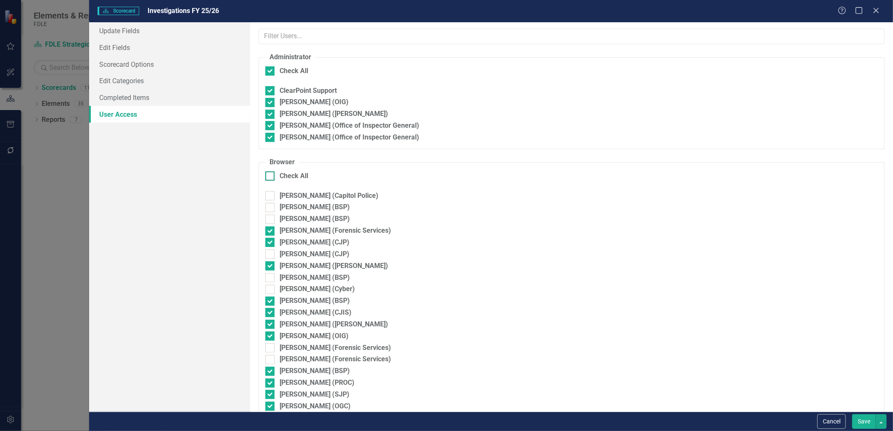
checkbox input "true"
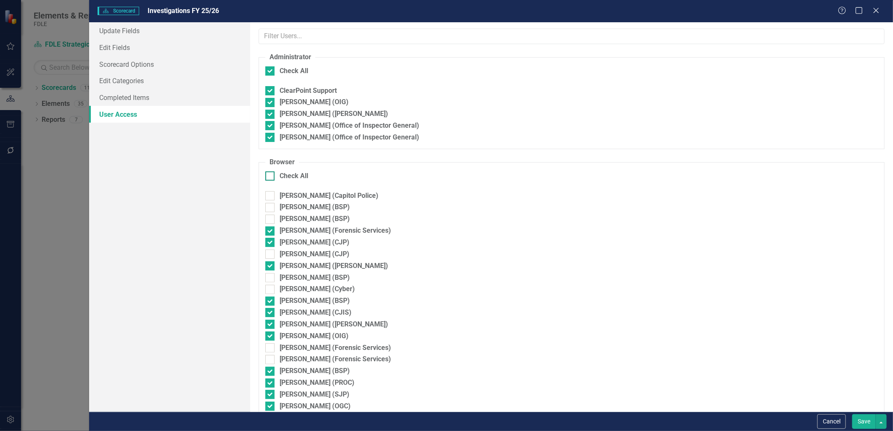
checkbox input "true"
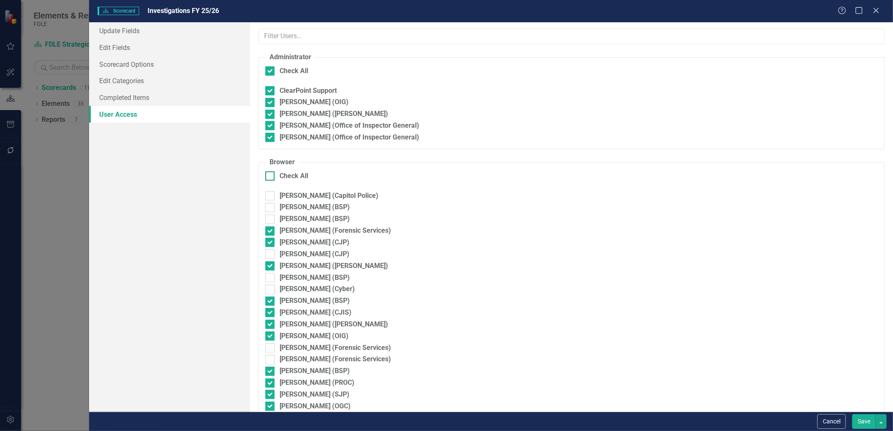
checkbox input "true"
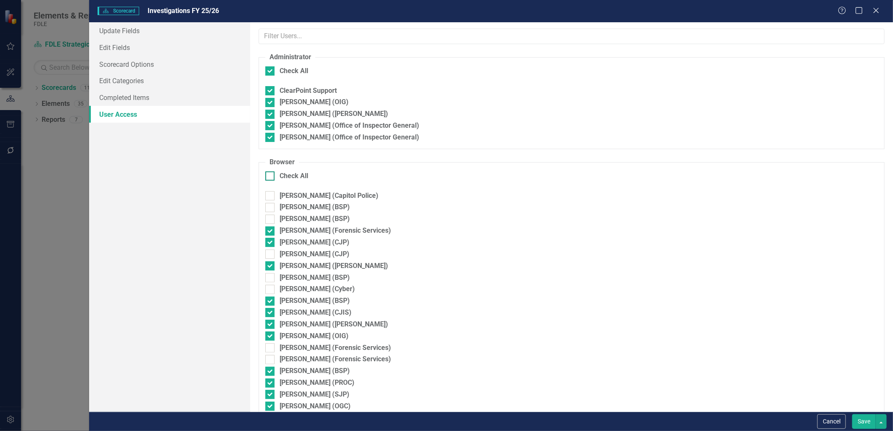
checkbox input "true"
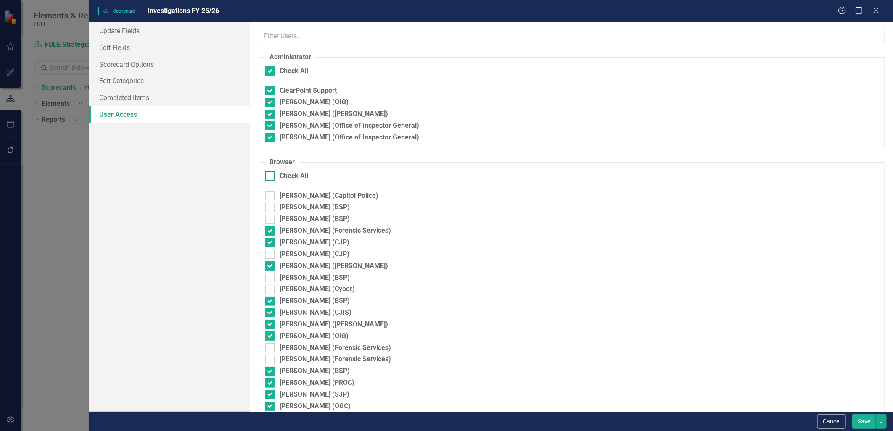
checkbox input "true"
click at [854, 413] on form "Scorecard Scorecard Investigations FY 25/26 Help Maximize Close Update Fields E…" at bounding box center [491, 215] width 804 height 431
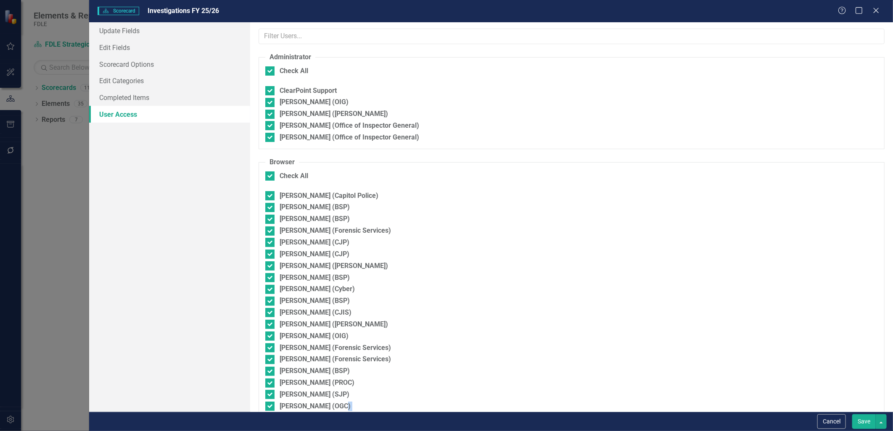
drag, startPoint x: 854, startPoint y: 413, endPoint x: 857, endPoint y: 421, distance: 8.3
click at [857, 421] on button "Save" at bounding box center [864, 421] width 24 height 15
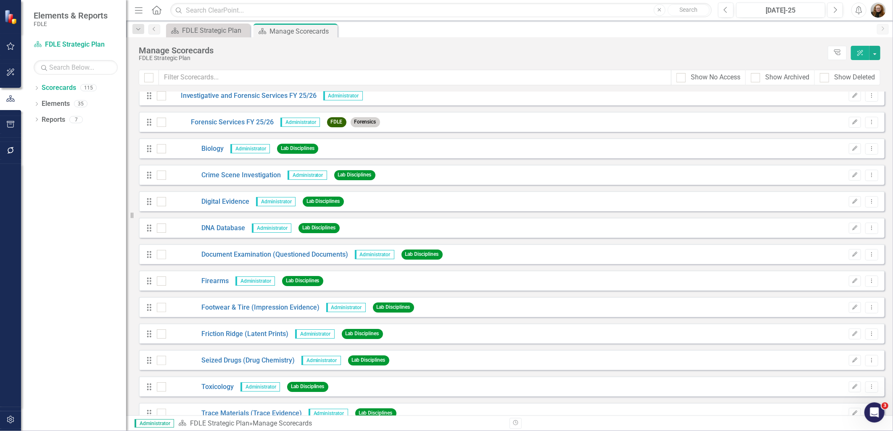
scroll to position [1973, 0]
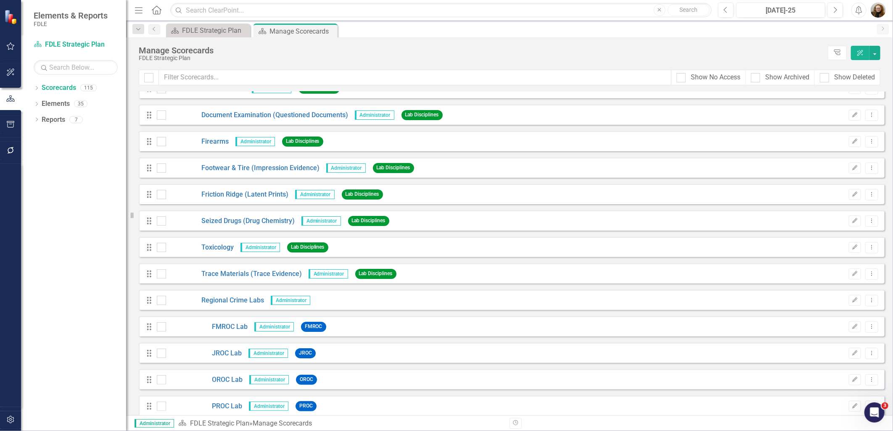
click at [8, 424] on button "button" at bounding box center [10, 420] width 19 height 18
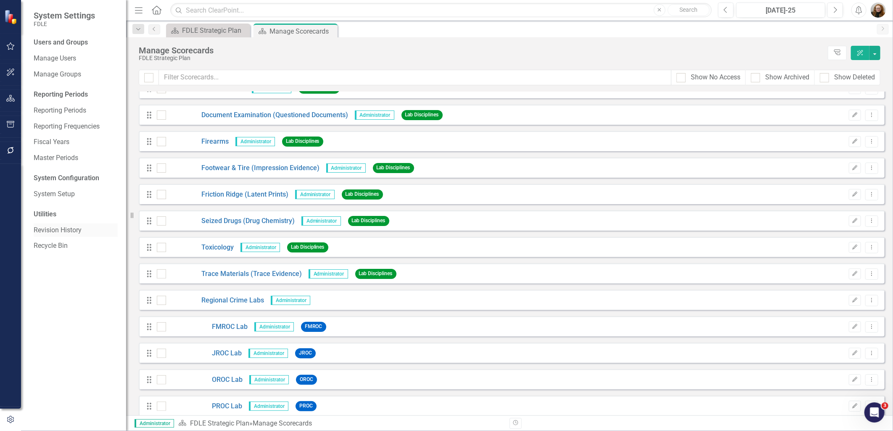
click at [69, 232] on link "Revision History" at bounding box center [76, 231] width 84 height 10
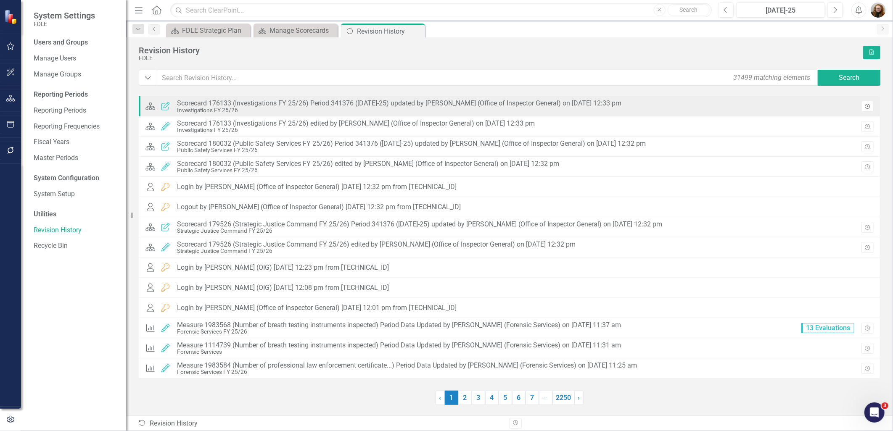
click at [873, 105] on button "Revision History" at bounding box center [867, 106] width 12 height 11
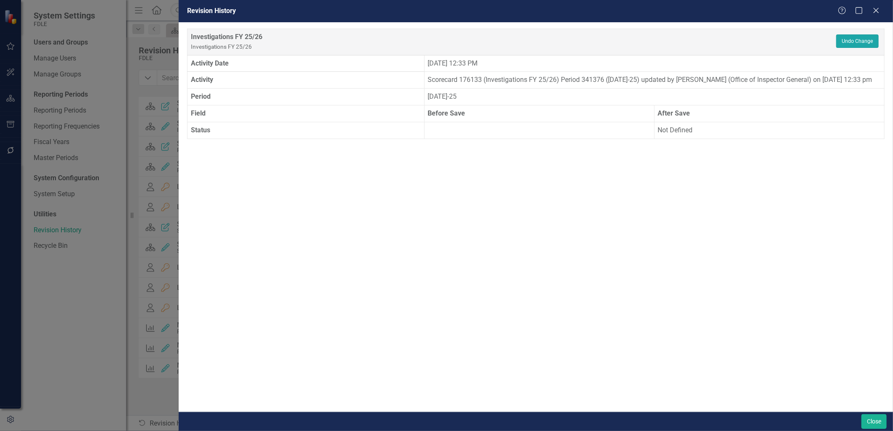
click at [853, 40] on button "Undo Change" at bounding box center [857, 40] width 42 height 13
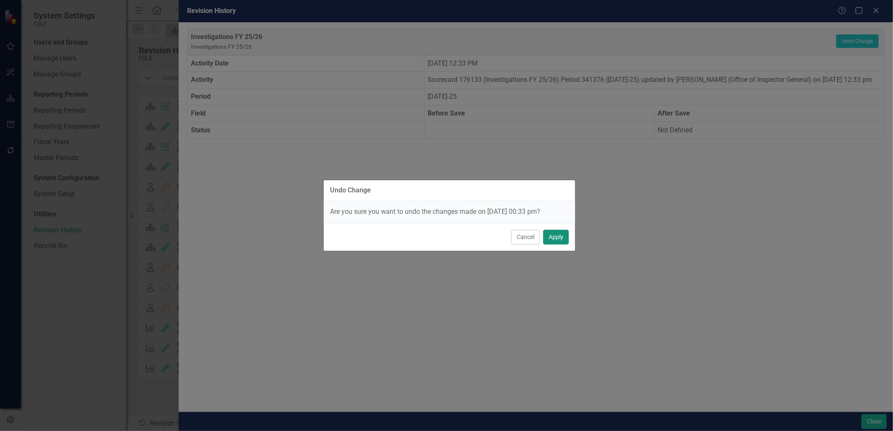
click at [551, 237] on button "Apply" at bounding box center [556, 237] width 26 height 15
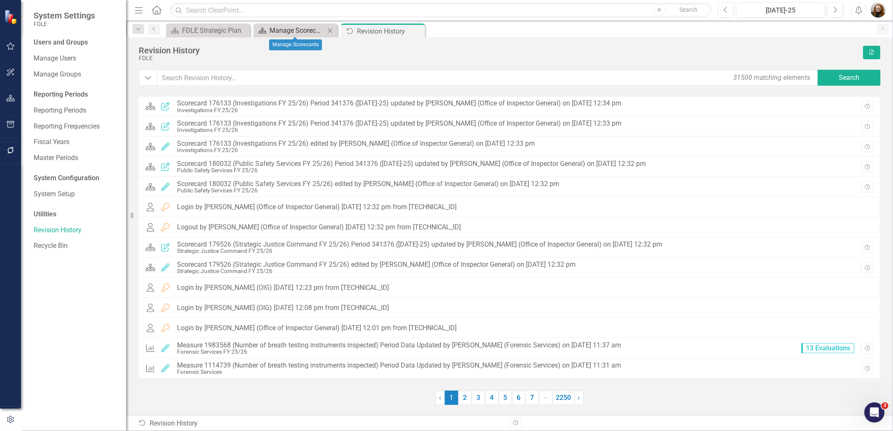
click at [290, 27] on div "Manage Scorecards" at bounding box center [296, 30] width 55 height 11
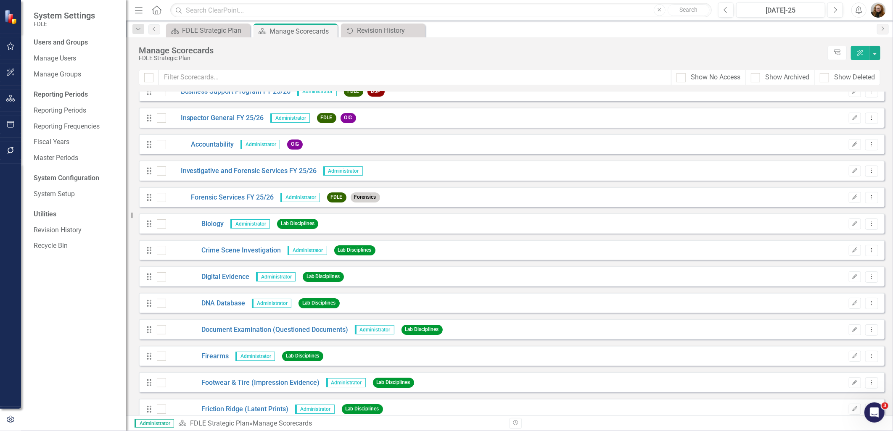
scroll to position [1775, 0]
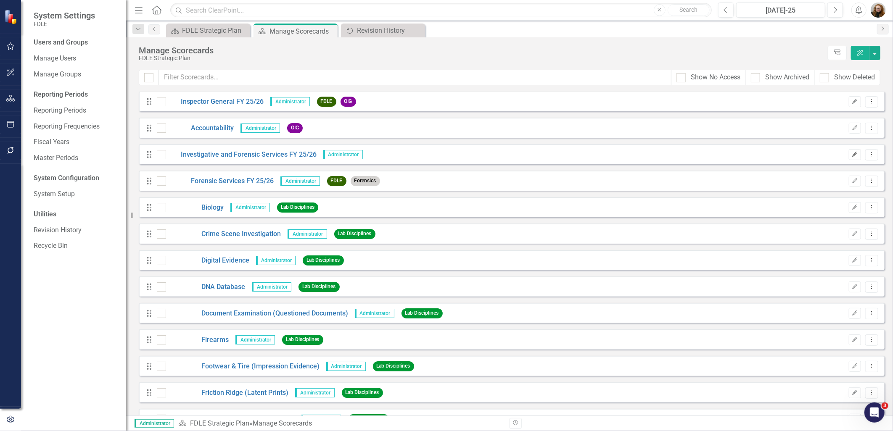
click at [852, 152] on icon "Edit" at bounding box center [855, 154] width 6 height 5
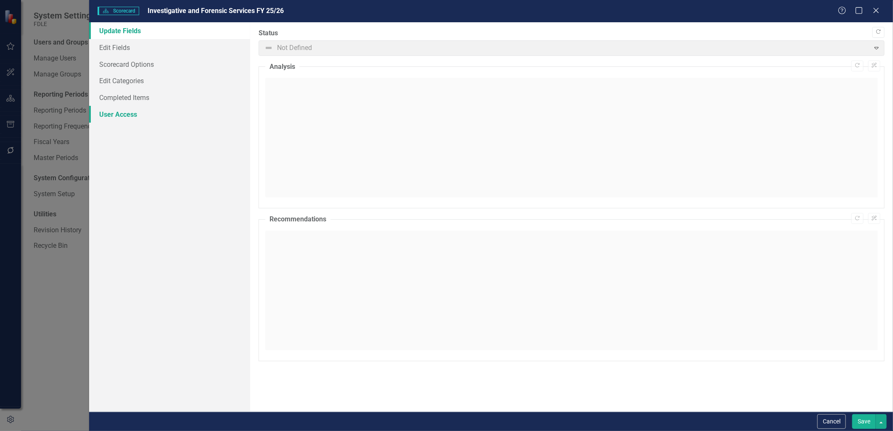
click at [134, 112] on link "User Access" at bounding box center [169, 114] width 161 height 17
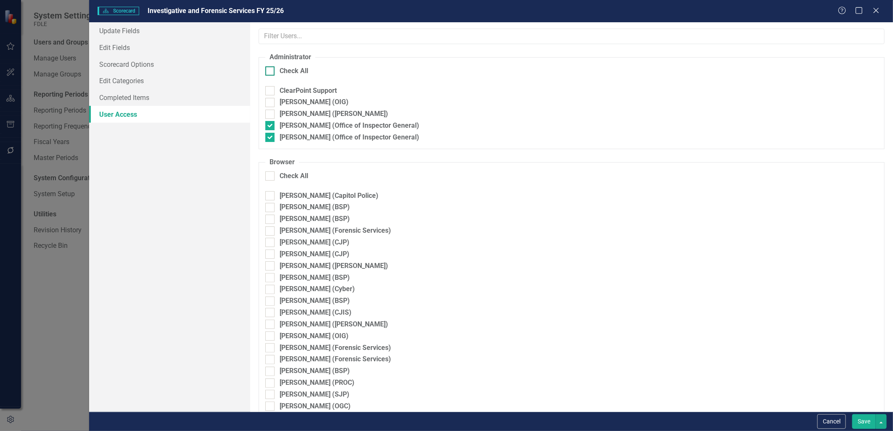
click at [271, 71] on div at bounding box center [269, 70] width 9 height 9
click at [271, 71] on input "Check All" at bounding box center [267, 68] width 5 height 5
click at [270, 174] on input "Check All" at bounding box center [267, 173] width 5 height 5
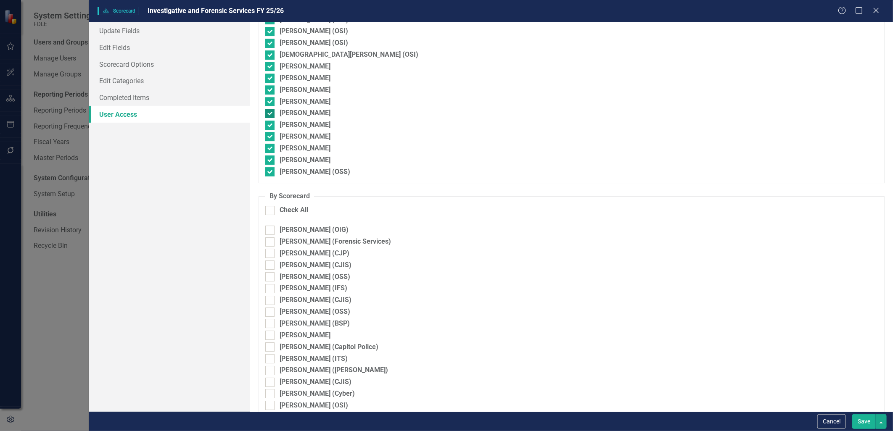
scroll to position [1664, 0]
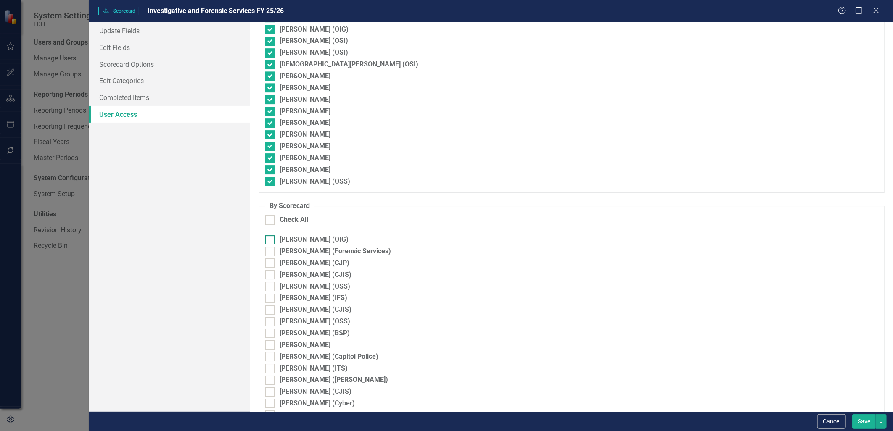
click at [270, 243] on div at bounding box center [269, 239] width 9 height 9
click at [270, 241] on input "[PERSON_NAME] (OIG)" at bounding box center [267, 237] width 5 height 5
drag, startPoint x: 269, startPoint y: 267, endPoint x: 269, endPoint y: 274, distance: 7.6
click at [269, 267] on div at bounding box center [269, 262] width 9 height 9
click at [269, 264] on input "[PERSON_NAME] (CJP)" at bounding box center [267, 260] width 5 height 5
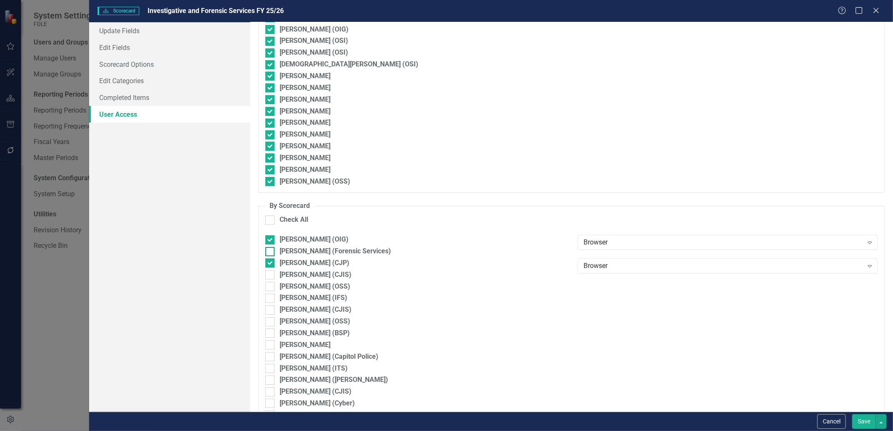
click at [272, 256] on div at bounding box center [269, 251] width 9 height 9
click at [271, 253] on input "[PERSON_NAME] (Forensic Services)" at bounding box center [267, 249] width 5 height 5
click at [871, 420] on button "Save" at bounding box center [864, 421] width 24 height 15
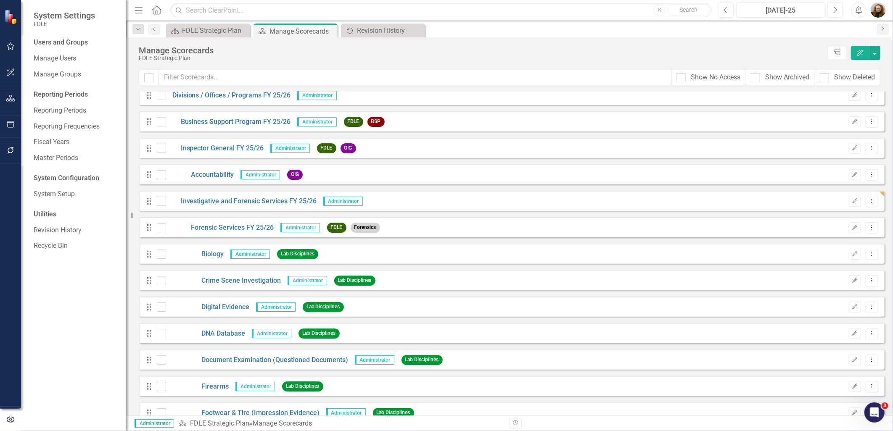
scroll to position [1681, 0]
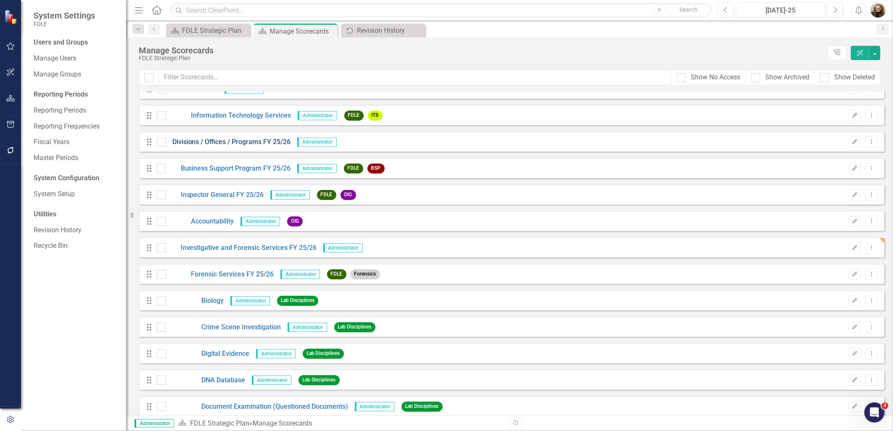
click at [213, 145] on link "Divisions / Offices / Programs FY 25/26" at bounding box center [228, 142] width 125 height 10
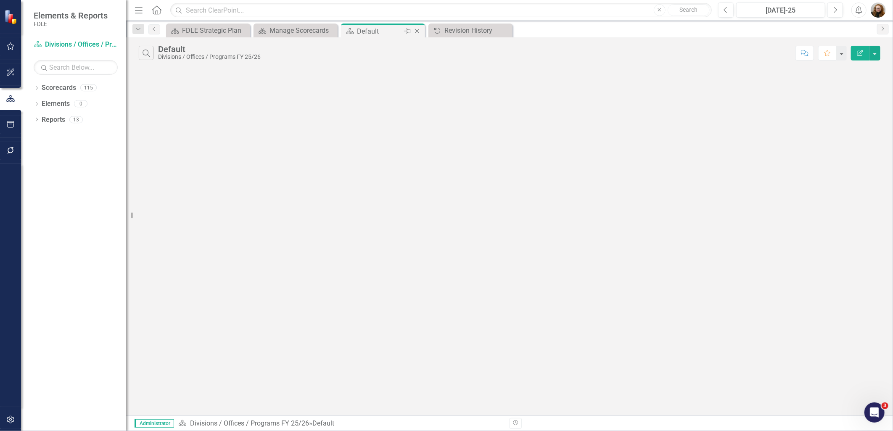
click at [414, 26] on div "Close" at bounding box center [417, 31] width 11 height 11
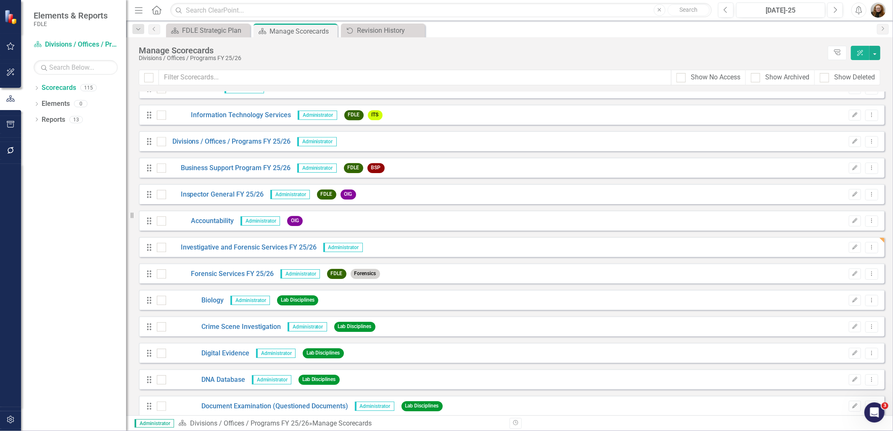
scroll to position [1681, 0]
click at [854, 143] on button "Edit" at bounding box center [855, 142] width 12 height 11
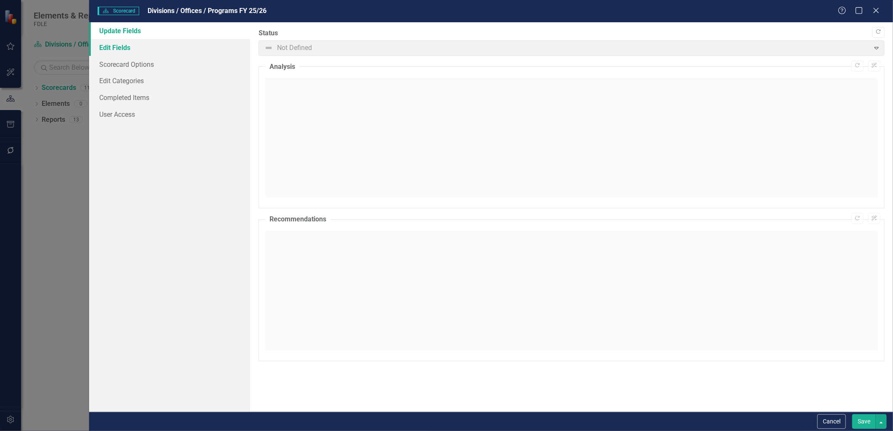
drag, startPoint x: 129, startPoint y: 47, endPoint x: 156, endPoint y: 44, distance: 27.0
click at [129, 47] on link "Edit Fields" at bounding box center [169, 47] width 161 height 17
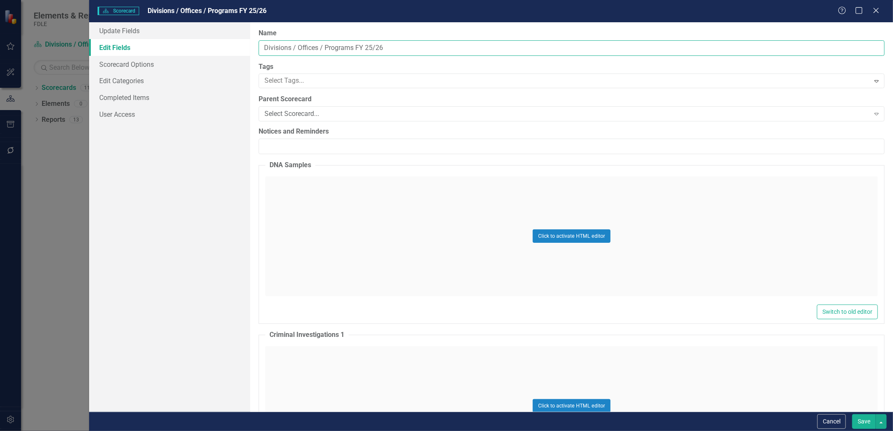
drag, startPoint x: 291, startPoint y: 48, endPoint x: 237, endPoint y: 50, distance: 54.3
click at [237, 50] on div "Update Fields Edit Fields Scorecard Options Edit Categories Completed Items Use…" at bounding box center [491, 217] width 804 height 390
drag, startPoint x: 306, startPoint y: 48, endPoint x: 361, endPoint y: 45, distance: 54.7
click at [361, 45] on input "Commands / Offices / Programs FY 25/26" at bounding box center [571, 48] width 626 height 16
click at [383, 50] on input "Commands / Executive Support Branch FY 25/26" at bounding box center [571, 48] width 626 height 16
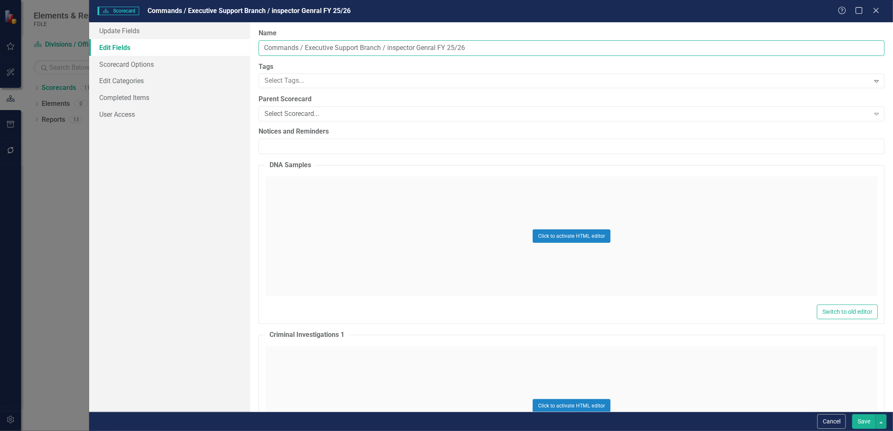
drag, startPoint x: 389, startPoint y: 50, endPoint x: 436, endPoint y: 50, distance: 47.1
click at [436, 50] on input "Commands / Executive Support Branch / inspector Genral FY 25/26" at bounding box center [571, 48] width 626 height 16
click at [866, 421] on button "Save" at bounding box center [864, 421] width 24 height 15
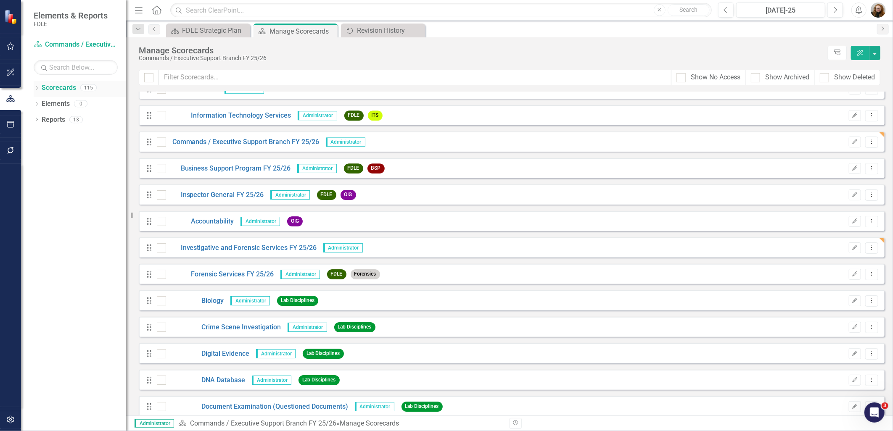
click at [35, 91] on icon "Dropdown" at bounding box center [37, 89] width 6 height 5
click at [43, 167] on icon "Dropdown" at bounding box center [41, 167] width 6 height 5
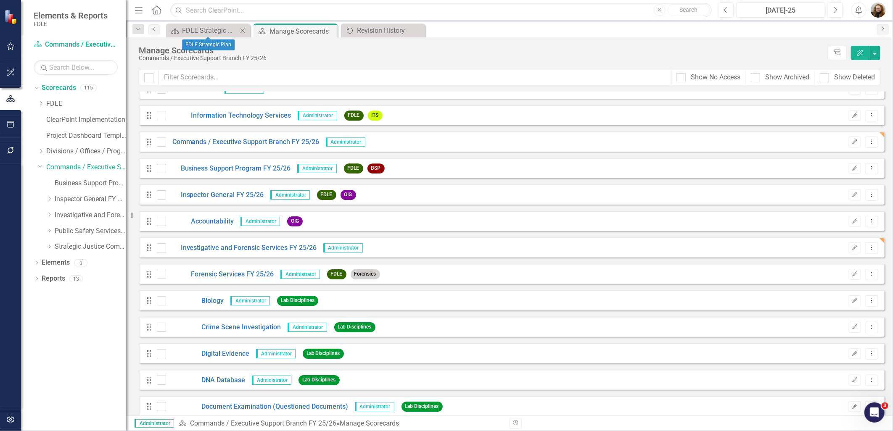
click at [226, 23] on div "Dropdown Search Scorecard FDLE Strategic Plan Close Scorecard Manage Scorecards…" at bounding box center [509, 29] width 767 height 17
click at [220, 30] on div "FDLE Strategic Plan" at bounding box center [209, 30] width 55 height 11
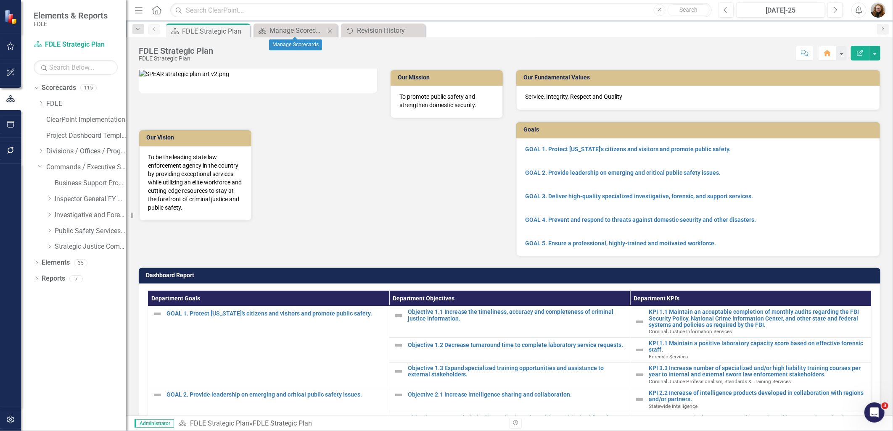
click at [308, 24] on div "Scorecard Manage Scorecards Close" at bounding box center [295, 31] width 84 height 14
click at [333, 32] on icon "Close" at bounding box center [330, 30] width 8 height 7
click at [280, 30] on div "Revision History" at bounding box center [296, 30] width 55 height 11
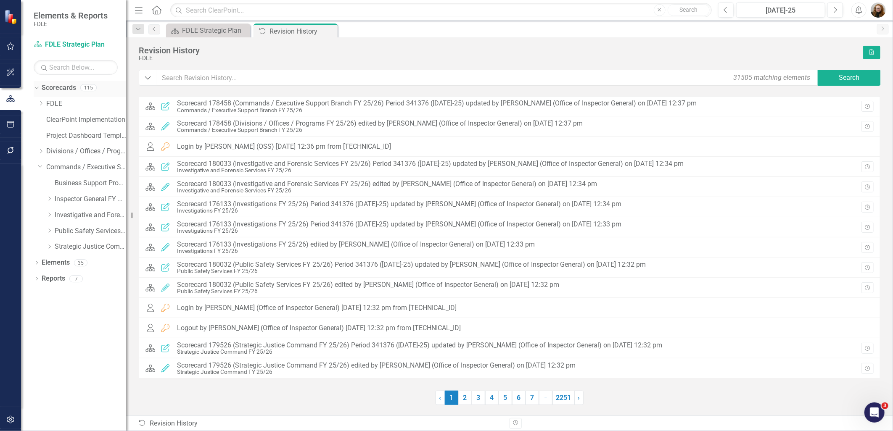
click at [47, 90] on link "Scorecards" at bounding box center [59, 88] width 34 height 10
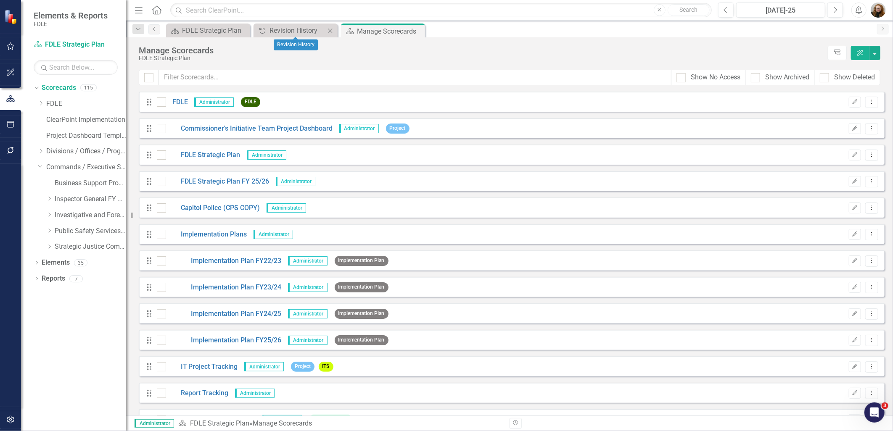
click at [331, 32] on icon at bounding box center [330, 30] width 5 height 5
click at [864, 53] on button "ClearPoint AI" at bounding box center [860, 53] width 18 height 14
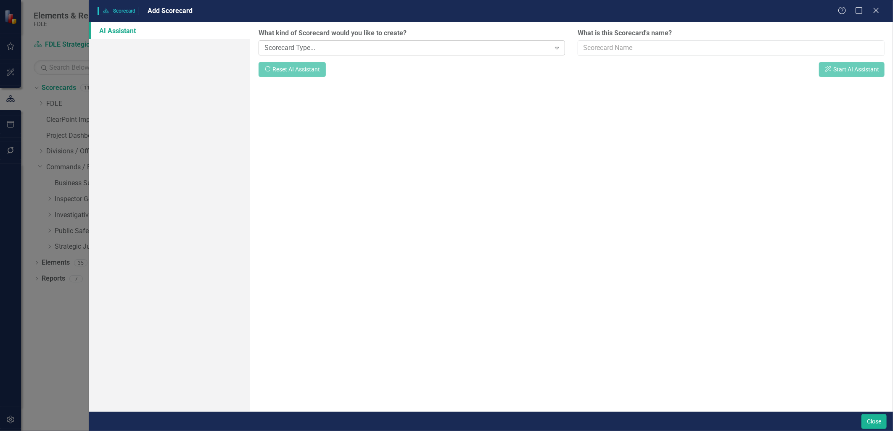
click at [308, 45] on div "Scorecard Type..." at bounding box center [407, 48] width 286 height 10
click at [725, 163] on div "What kind of Scorecard would you like to create? Scorecard Type... Expand What …" at bounding box center [571, 217] width 643 height 390
click at [877, 12] on icon "Close" at bounding box center [875, 10] width 11 height 8
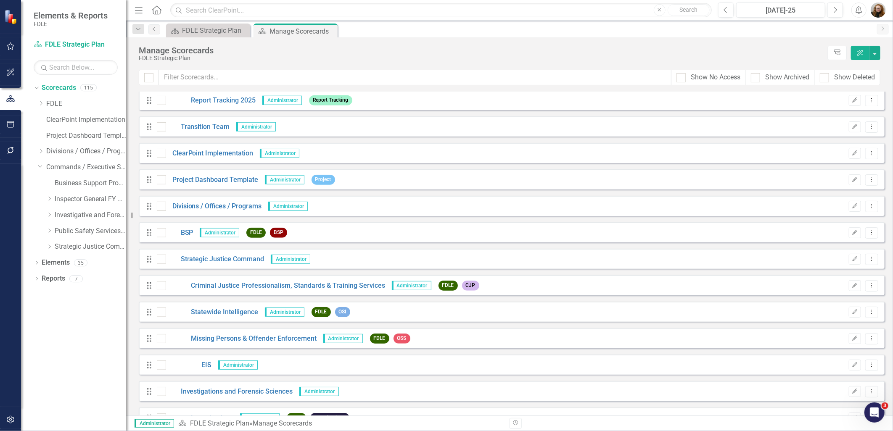
scroll to position [373, 0]
click at [868, 256] on icon "Dropdown Menu" at bounding box center [871, 258] width 7 height 5
click at [837, 286] on link "Copy Duplicate Scorecard" at bounding box center [825, 288] width 93 height 16
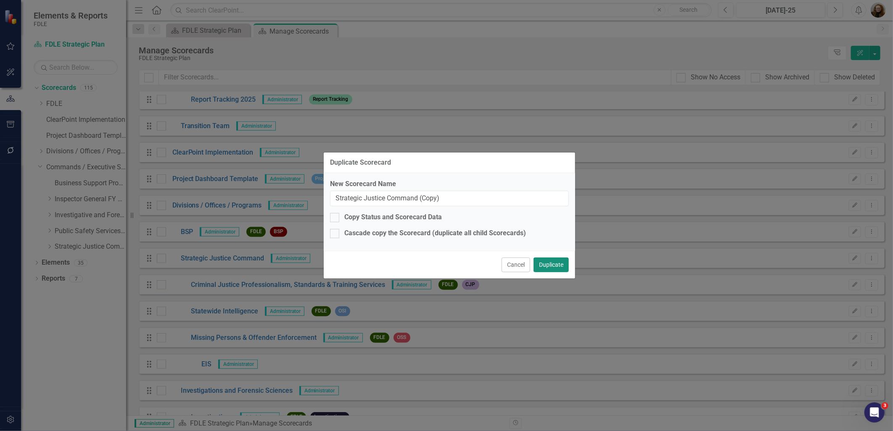
click at [548, 264] on button "Duplicate" at bounding box center [550, 265] width 35 height 15
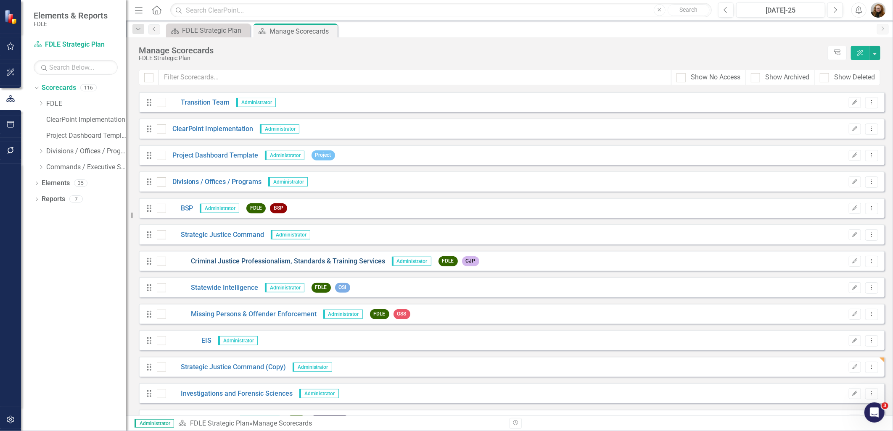
scroll to position [420, 0]
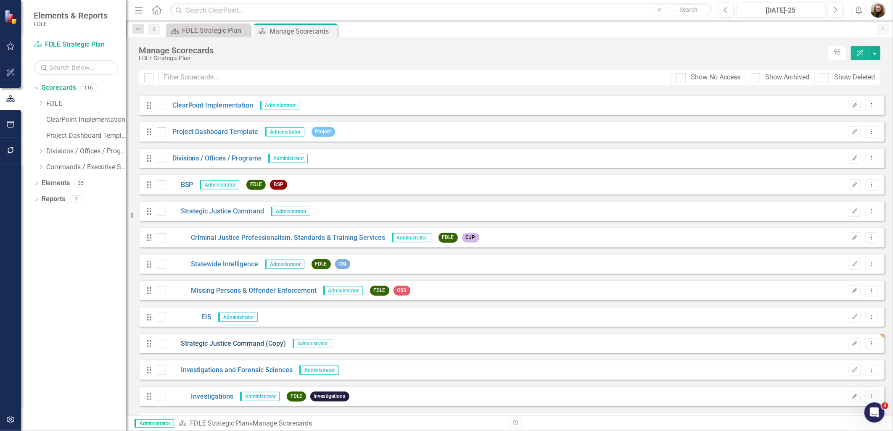
click at [262, 343] on link "Strategic Justice Command (Copy)" at bounding box center [226, 344] width 120 height 10
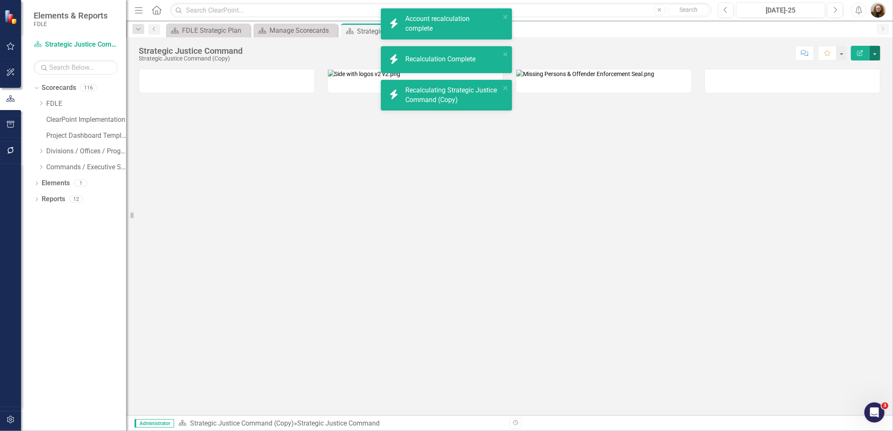
click at [871, 52] on button "button" at bounding box center [874, 53] width 11 height 15
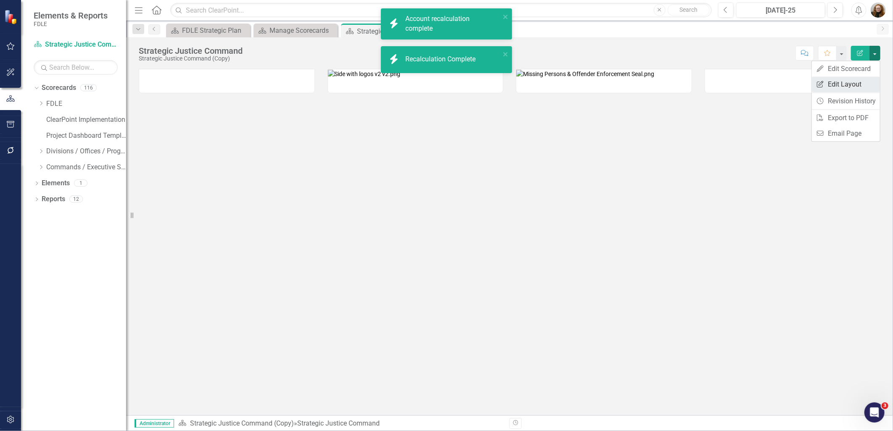
click at [860, 81] on link "Edit Report Edit Layout" at bounding box center [846, 84] width 68 height 16
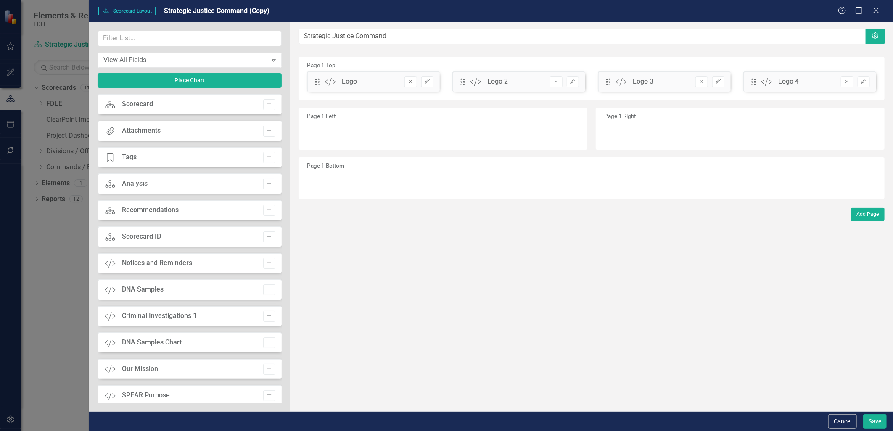
click at [412, 82] on icon "Remove" at bounding box center [410, 81] width 6 height 5
click at [409, 84] on button "Remove" at bounding box center [410, 81] width 12 height 11
click at [414, 82] on icon "Remove" at bounding box center [410, 81] width 6 height 5
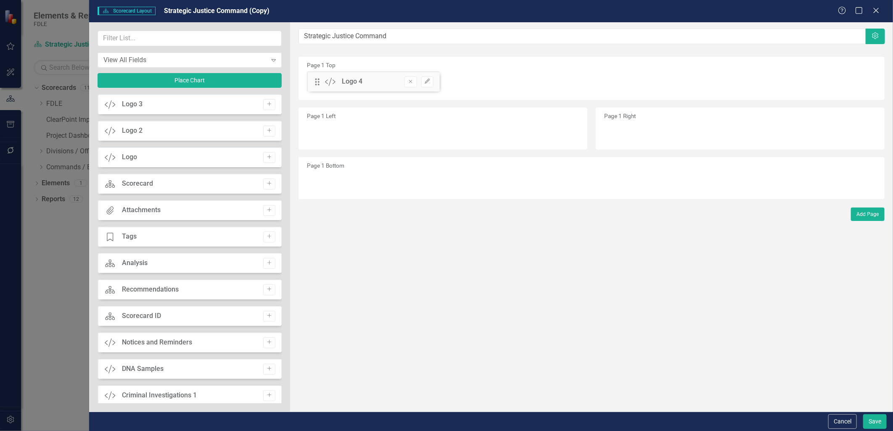
drag, startPoint x: 414, startPoint y: 85, endPoint x: 397, endPoint y: 53, distance: 36.5
click at [414, 83] on button "Remove" at bounding box center [410, 81] width 12 height 11
drag, startPoint x: 401, startPoint y: 32, endPoint x: 254, endPoint y: 34, distance: 146.7
click at [254, 34] on div "View All Fields Expand Place Chart Custom Logo 4 Add Custom Logo 3 Add Custom L…" at bounding box center [491, 217] width 804 height 390
click at [877, 422] on button "Save" at bounding box center [875, 421] width 24 height 15
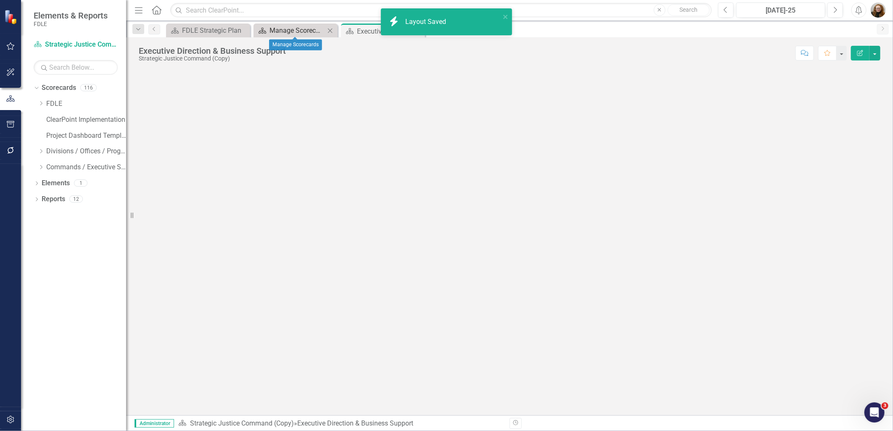
click at [289, 29] on div "Manage Scorecards" at bounding box center [296, 30] width 55 height 11
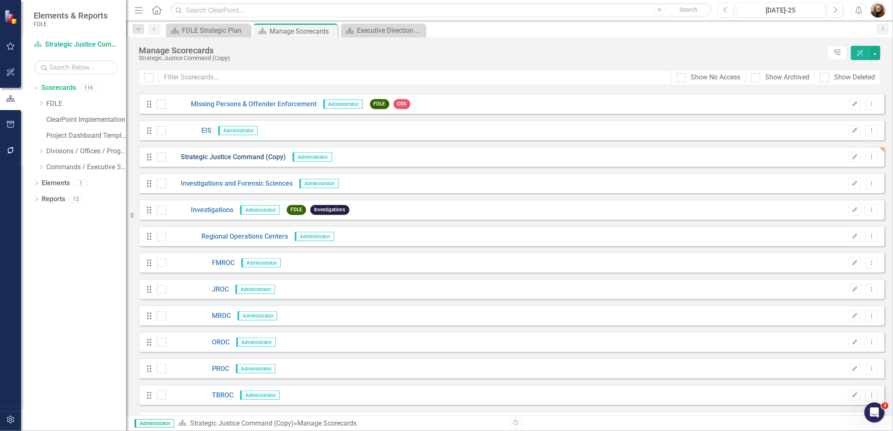
scroll to position [560, 0]
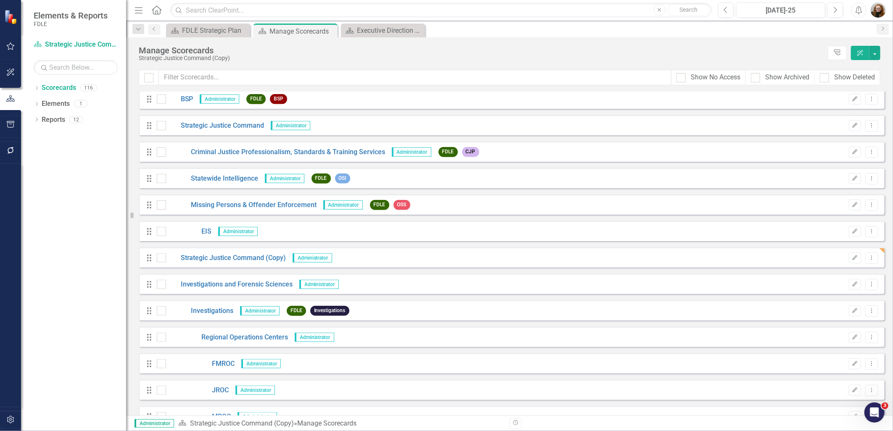
scroll to position [514, 0]
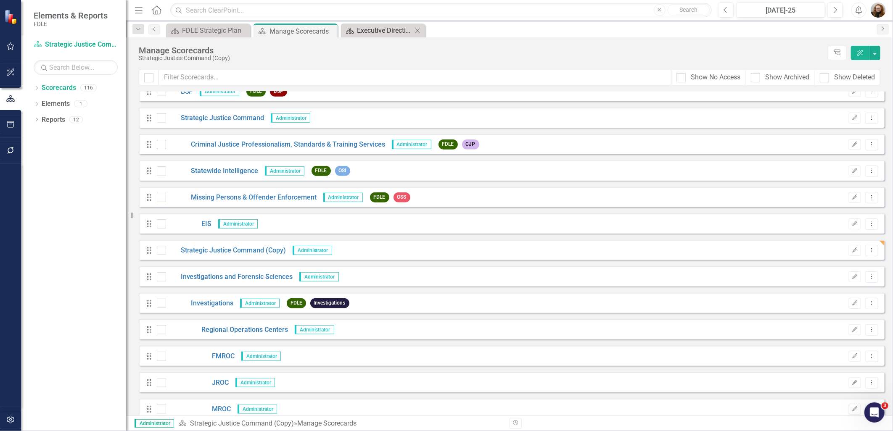
click at [377, 30] on div "Executive Direction & Business Support" at bounding box center [384, 30] width 55 height 11
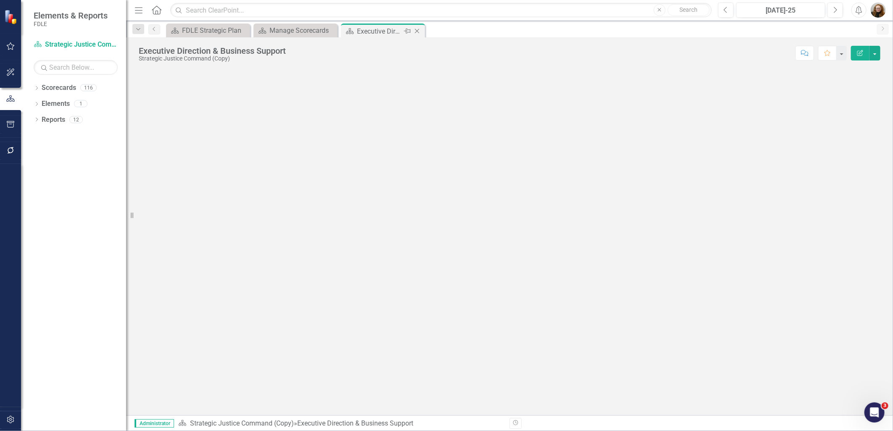
click at [419, 31] on icon "Close" at bounding box center [417, 31] width 8 height 7
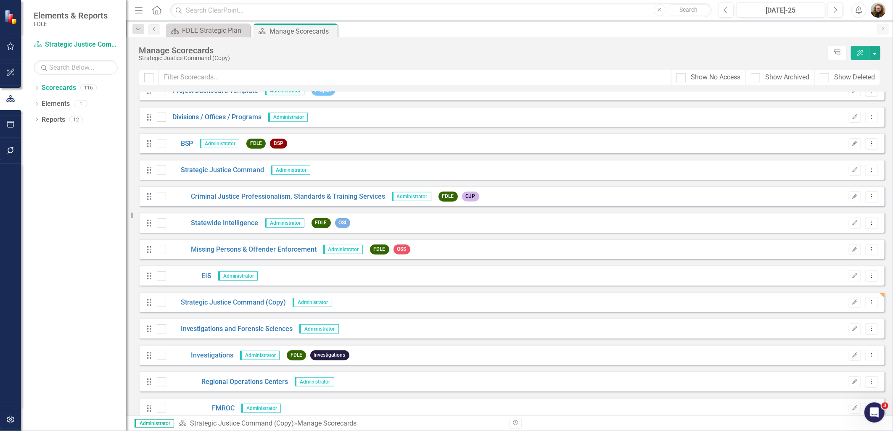
scroll to position [467, 0]
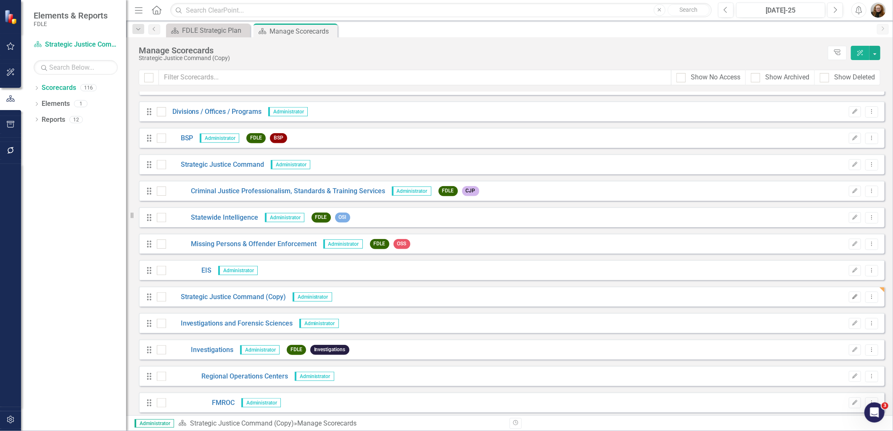
click at [852, 296] on button "Edit" at bounding box center [855, 297] width 12 height 11
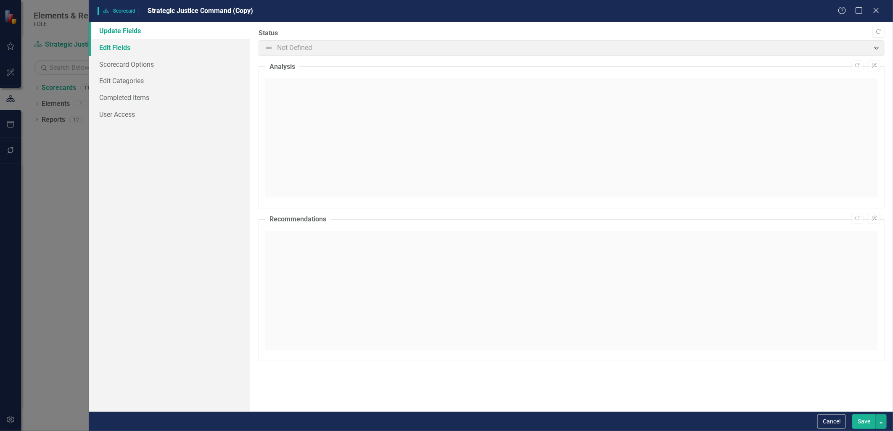
click at [123, 44] on link "Edit Fields" at bounding box center [169, 47] width 161 height 17
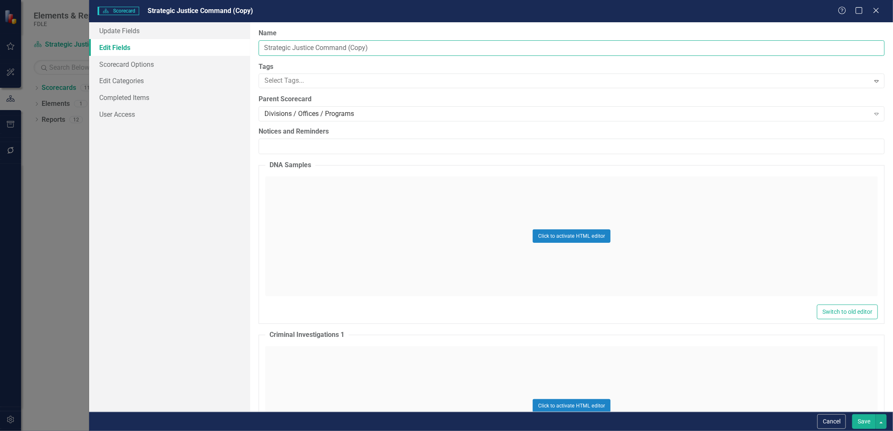
drag, startPoint x: 262, startPoint y: 50, endPoint x: 188, endPoint y: 50, distance: 74.0
click at [188, 50] on div "Update Fields Edit Fields Scorecard Options Edit Categories Completed Items Use…" at bounding box center [491, 217] width 804 height 390
type input "Executive Direction & Business Support"
click at [287, 112] on div "Divisions / Offices / Programs" at bounding box center [566, 114] width 605 height 10
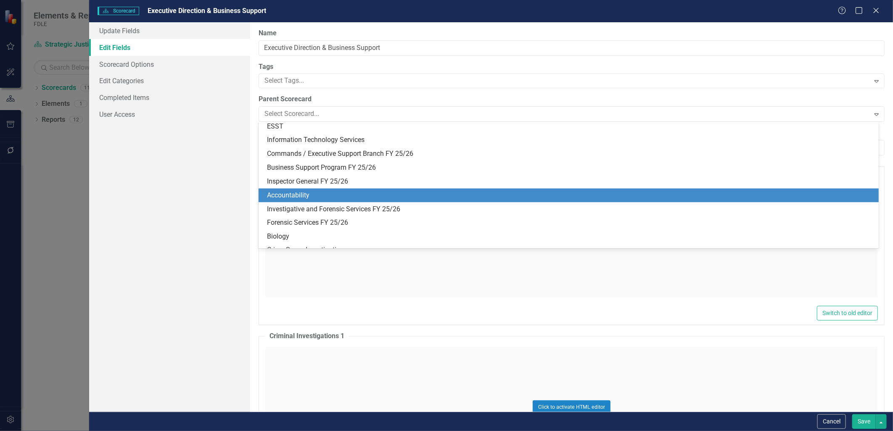
scroll to position [869, 0]
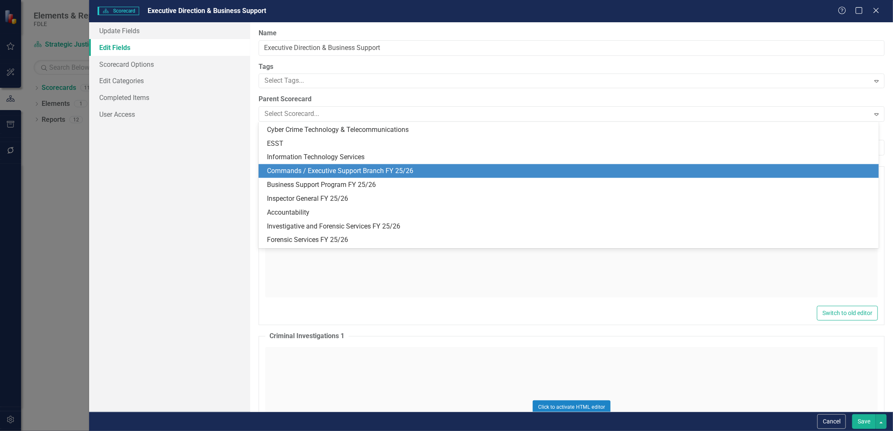
click at [393, 168] on div "Commands / Executive Support Branch FY 25/26" at bounding box center [570, 171] width 606 height 10
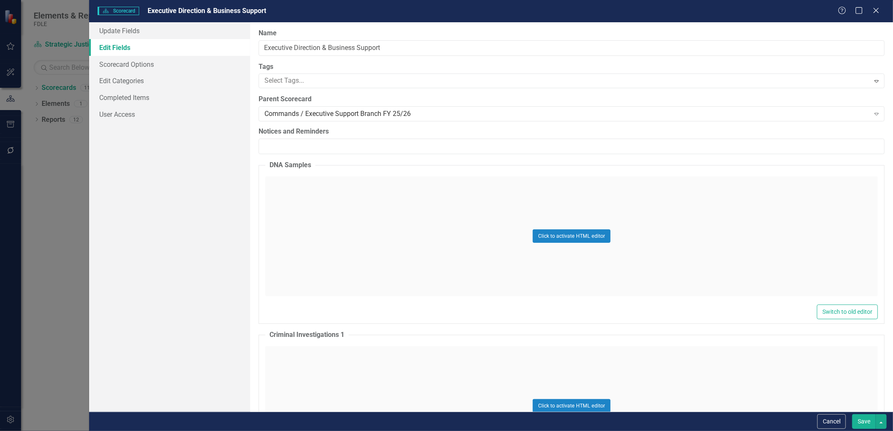
click at [868, 419] on button "Save" at bounding box center [864, 421] width 24 height 15
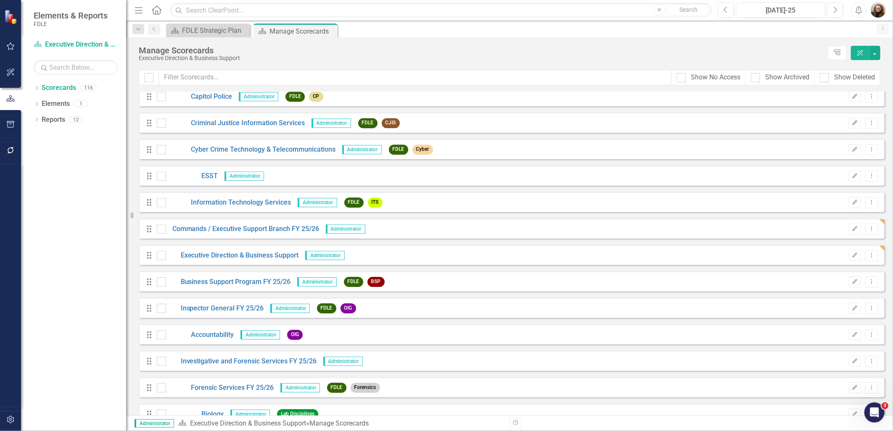
scroll to position [1579, 0]
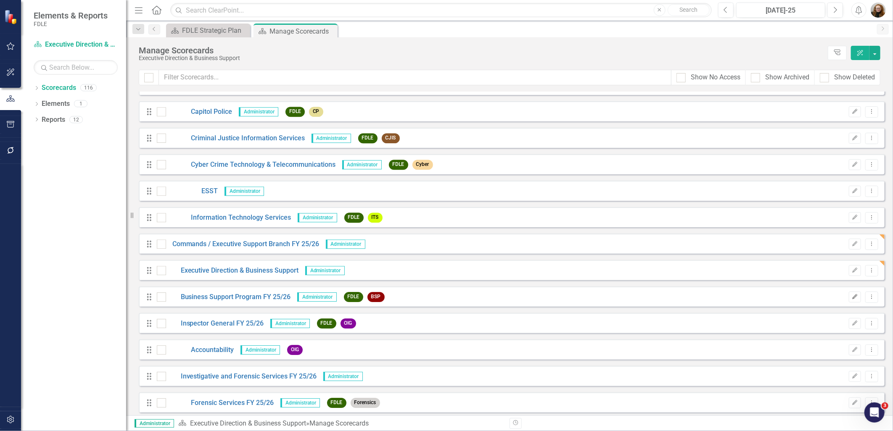
click at [852, 293] on button "Edit" at bounding box center [855, 297] width 12 height 11
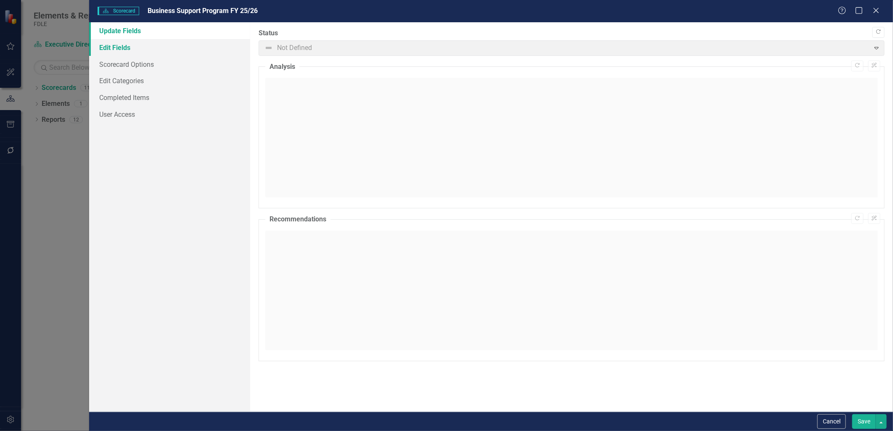
click at [116, 48] on link "Edit Fields" at bounding box center [169, 47] width 161 height 17
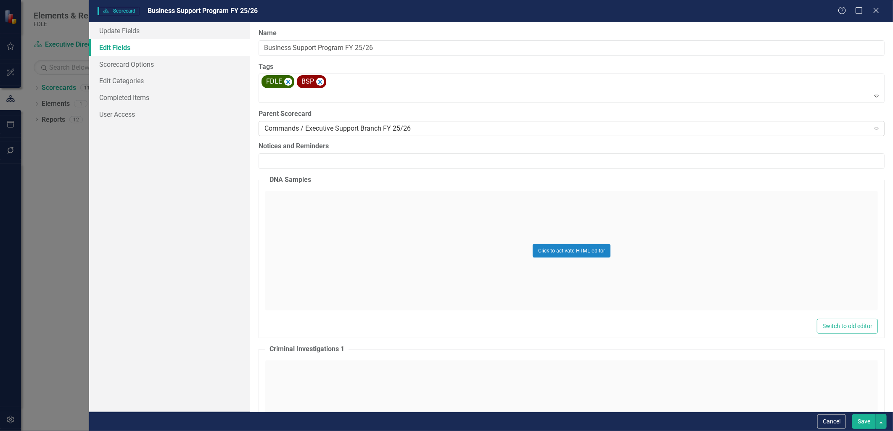
click at [287, 126] on div "Commands / Executive Support Branch FY 25/26" at bounding box center [566, 129] width 605 height 10
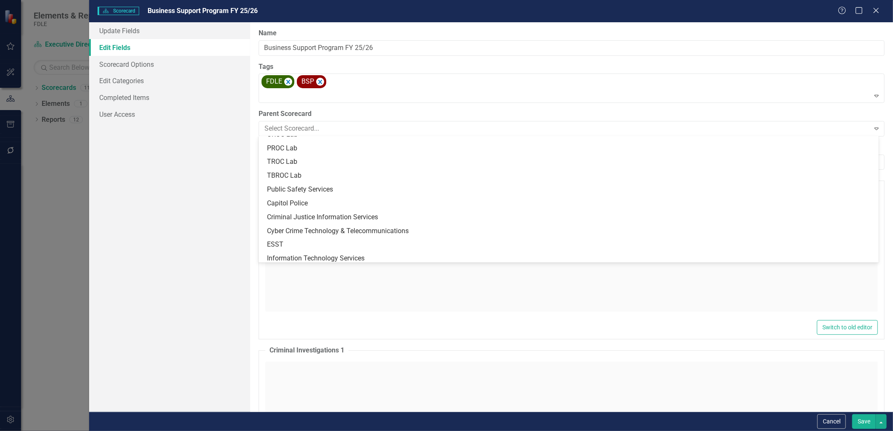
scroll to position [911, 0]
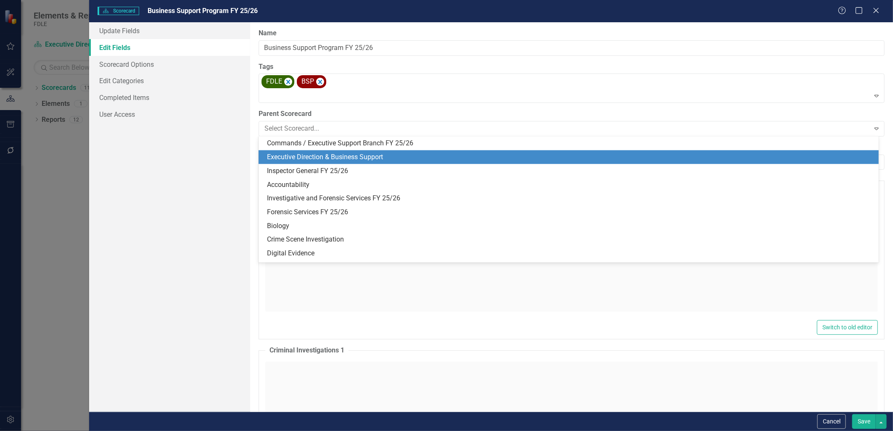
click at [293, 156] on div "Executive Direction & Business Support" at bounding box center [570, 158] width 606 height 10
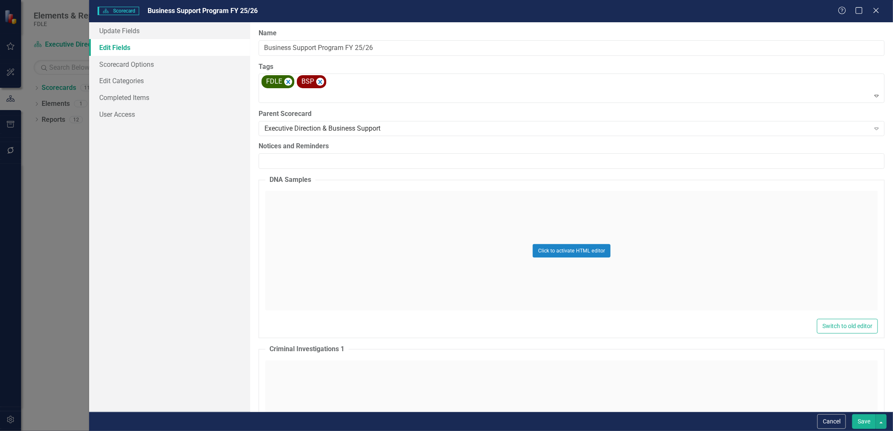
click at [864, 419] on button "Save" at bounding box center [864, 421] width 24 height 15
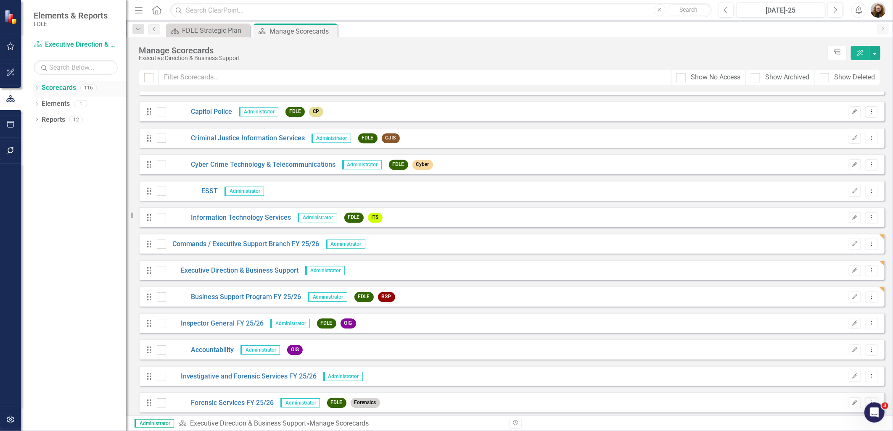
click at [35, 87] on icon "Dropdown" at bounding box center [37, 89] width 6 height 5
click at [44, 165] on div "Dropdown Commands / Executive Support Branch FY 25/26" at bounding box center [82, 168] width 88 height 14
click at [42, 169] on icon "Dropdown" at bounding box center [41, 167] width 6 height 5
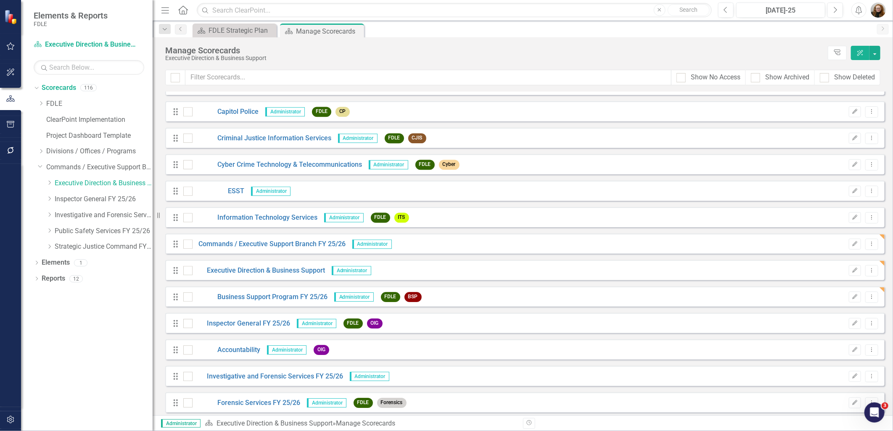
drag, startPoint x: 128, startPoint y: 295, endPoint x: 153, endPoint y: 312, distance: 30.2
click at [153, 312] on div "Resize" at bounding box center [156, 215] width 7 height 431
click at [80, 201] on link "Inspector General FY 25/26" at bounding box center [104, 200] width 98 height 10
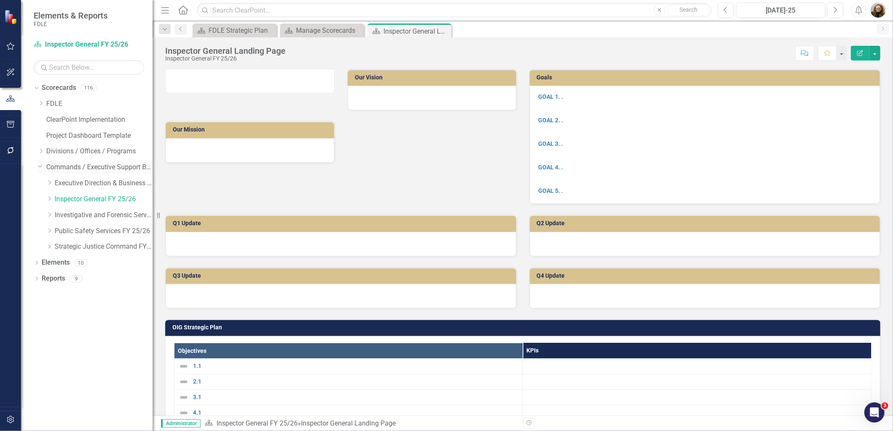
click at [58, 166] on link "Commands / Executive Support Branch FY 25/26" at bounding box center [99, 168] width 106 height 10
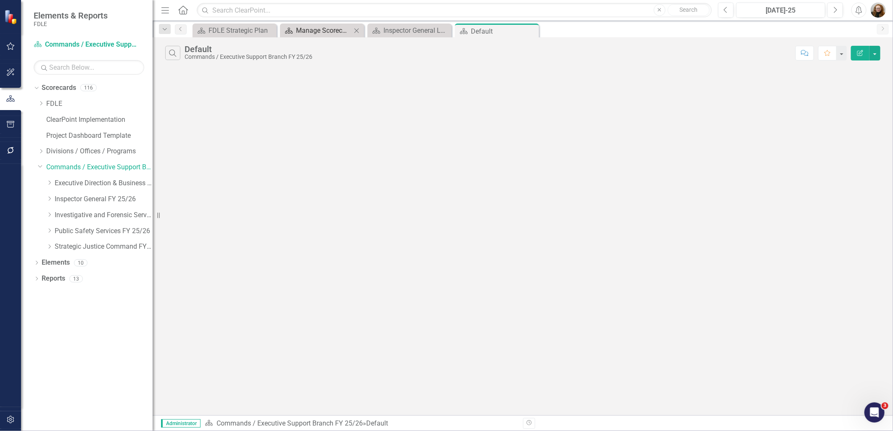
click at [296, 27] on div "Manage Scorecards" at bounding box center [323, 30] width 55 height 11
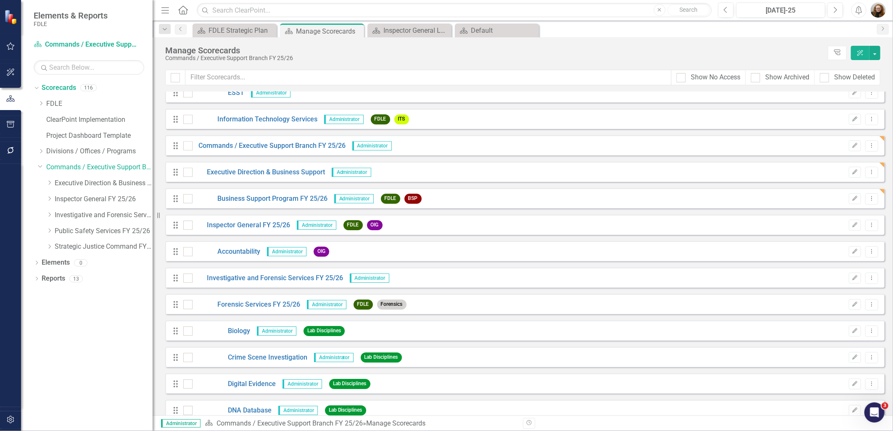
scroll to position [1681, 0]
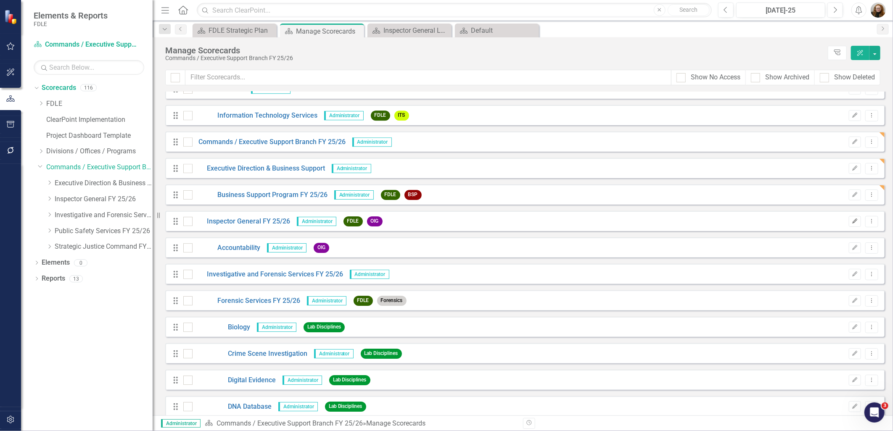
click at [849, 223] on button "Edit" at bounding box center [855, 221] width 12 height 11
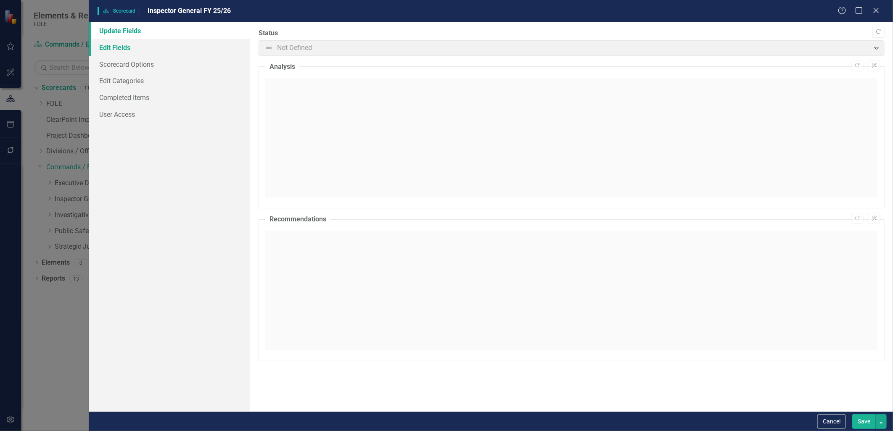
click at [105, 53] on link "Edit Fields" at bounding box center [169, 47] width 161 height 17
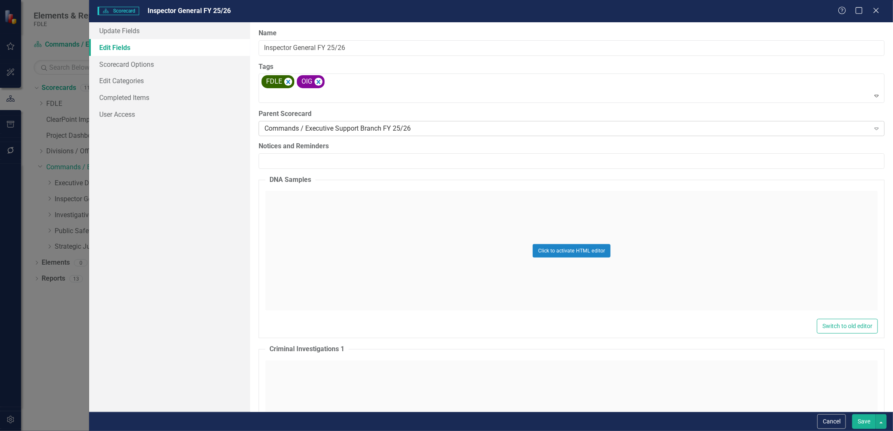
click at [270, 132] on div "Commands / Executive Support Branch FY 25/26" at bounding box center [566, 129] width 605 height 10
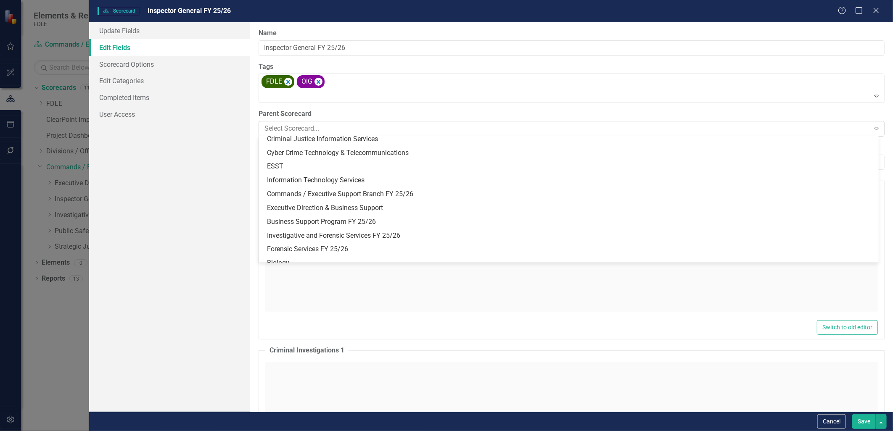
scroll to position [911, 0]
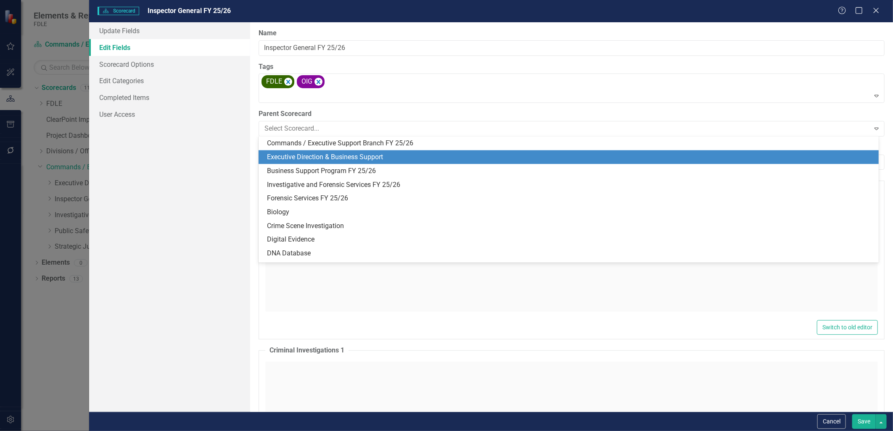
click at [296, 158] on div "Executive Direction & Business Support" at bounding box center [570, 158] width 606 height 10
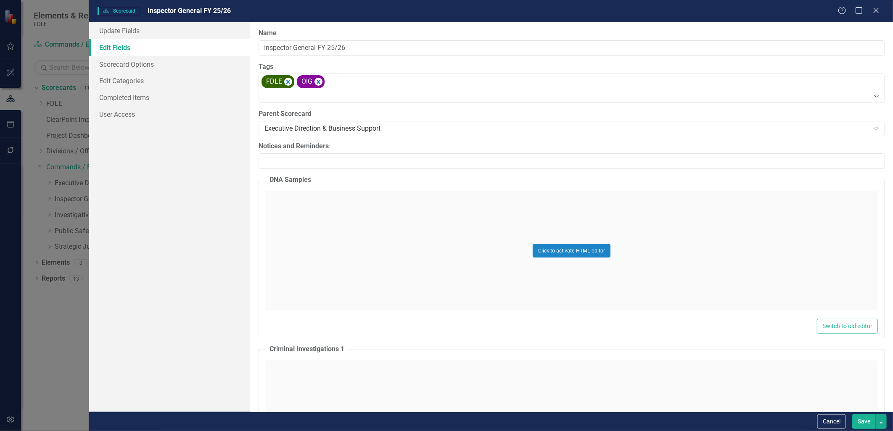
click at [868, 426] on button "Save" at bounding box center [864, 421] width 24 height 15
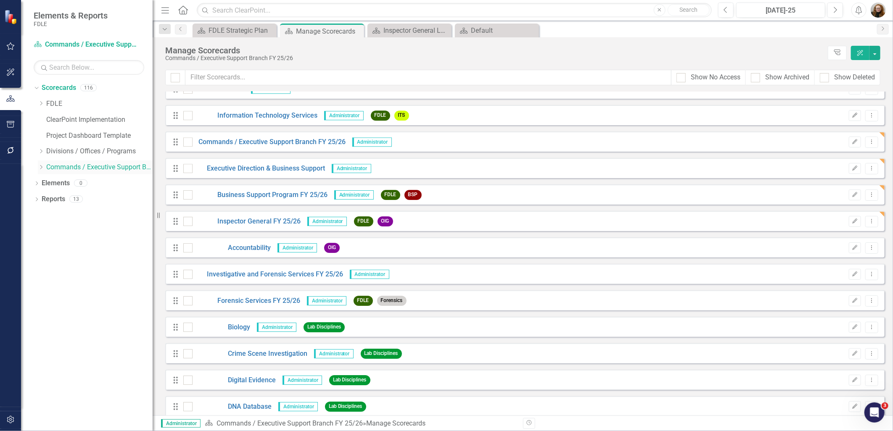
click at [41, 166] on icon "Dropdown" at bounding box center [41, 167] width 6 height 5
